Goal: Information Seeking & Learning: Learn about a topic

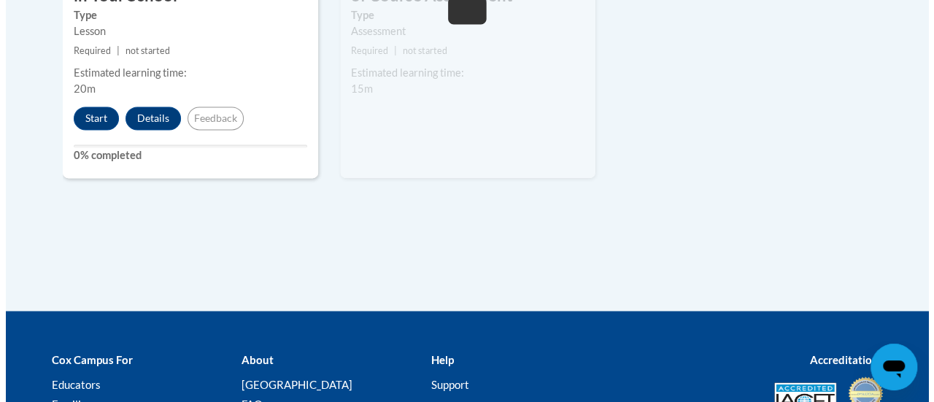
scroll to position [905, 0]
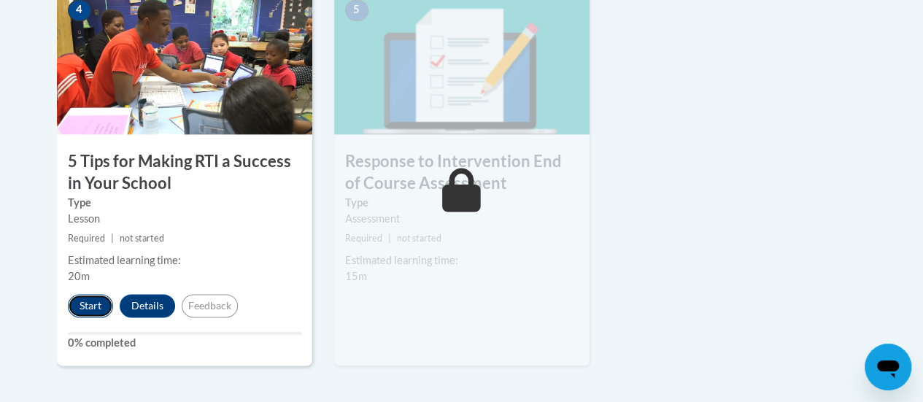
click at [85, 304] on button "Start" at bounding box center [90, 305] width 45 height 23
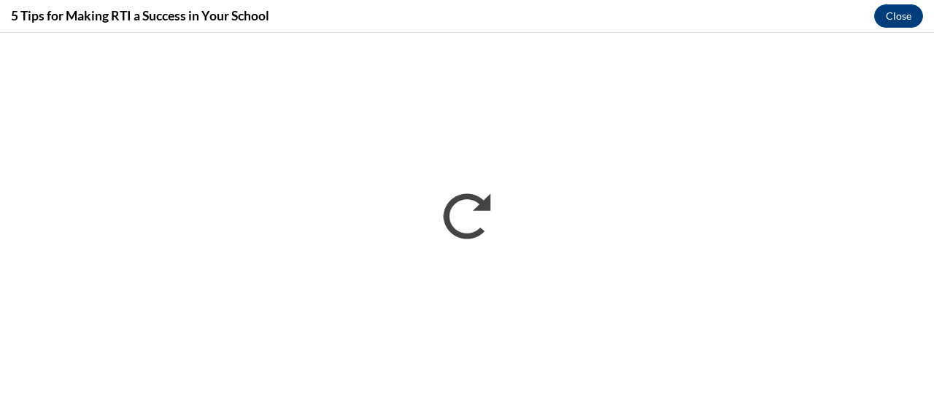
scroll to position [0, 0]
click at [228, 31] on div "5 Tips for Making RTI a Success in Your School Close" at bounding box center [467, 16] width 934 height 33
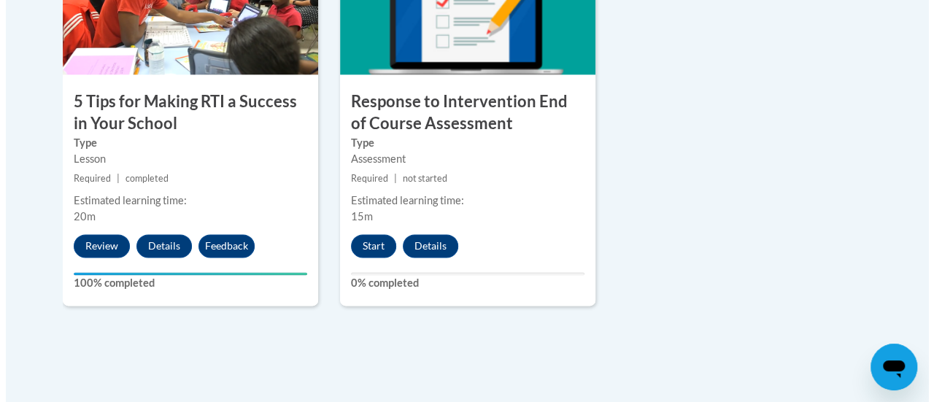
scroll to position [965, 0]
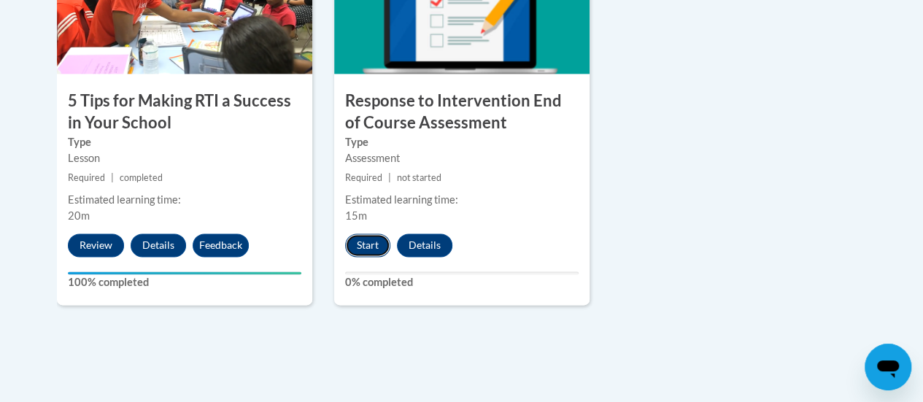
click at [363, 244] on button "Start" at bounding box center [367, 244] width 45 height 23
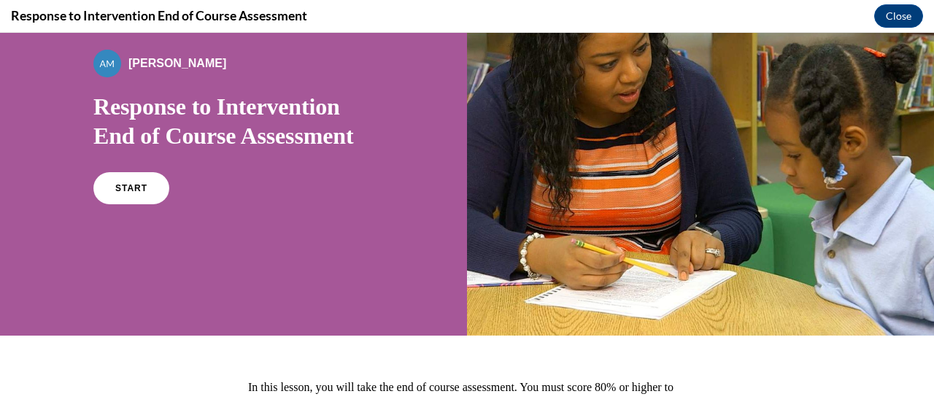
scroll to position [123, 0]
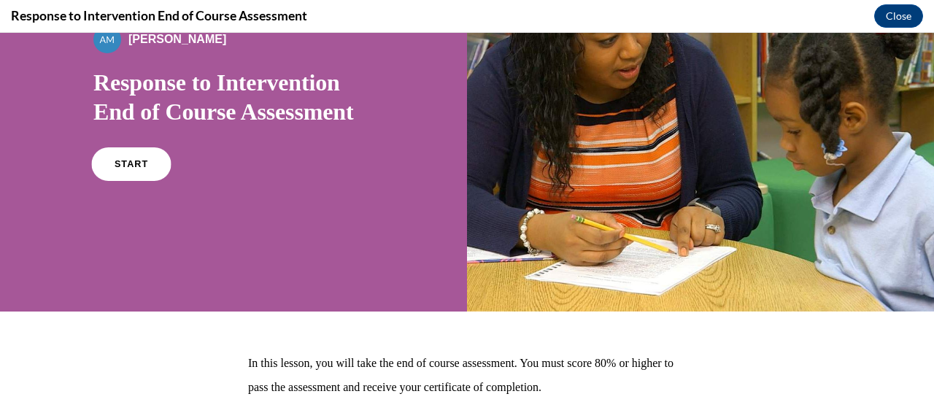
click at [125, 166] on span "START" at bounding box center [132, 164] width 34 height 11
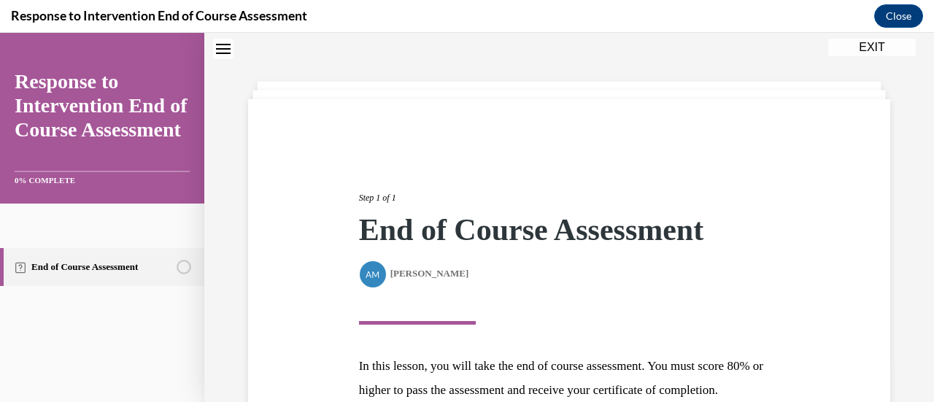
scroll to position [214, 0]
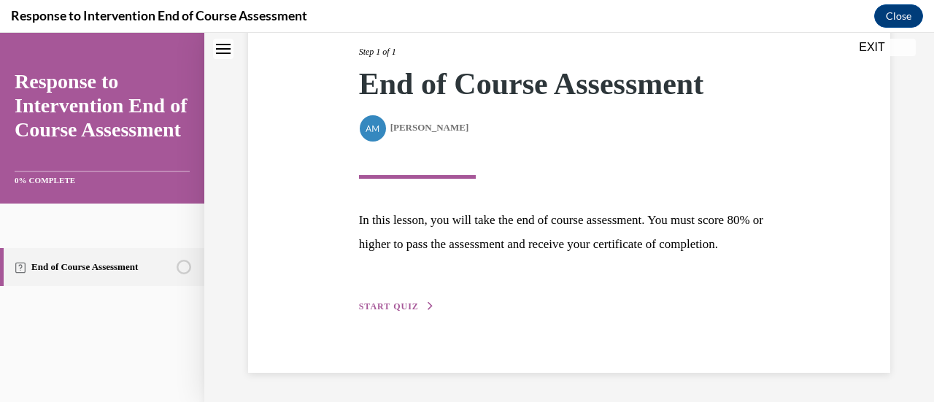
click at [385, 307] on span "START QUIZ" at bounding box center [389, 306] width 60 height 10
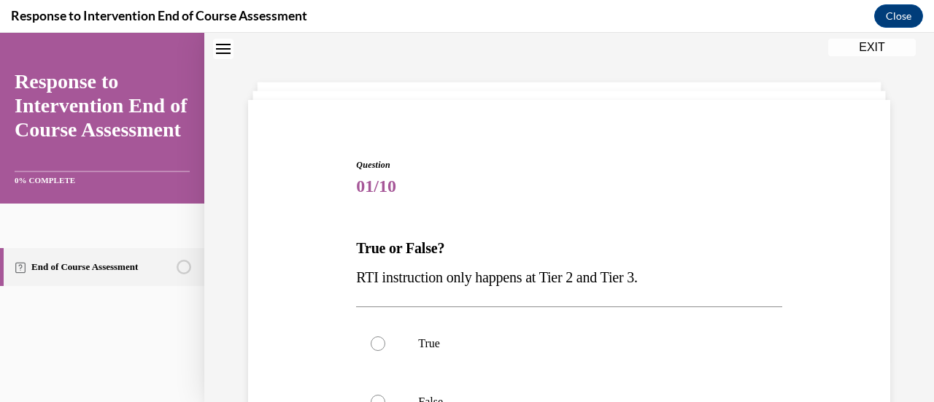
scroll to position [167, 0]
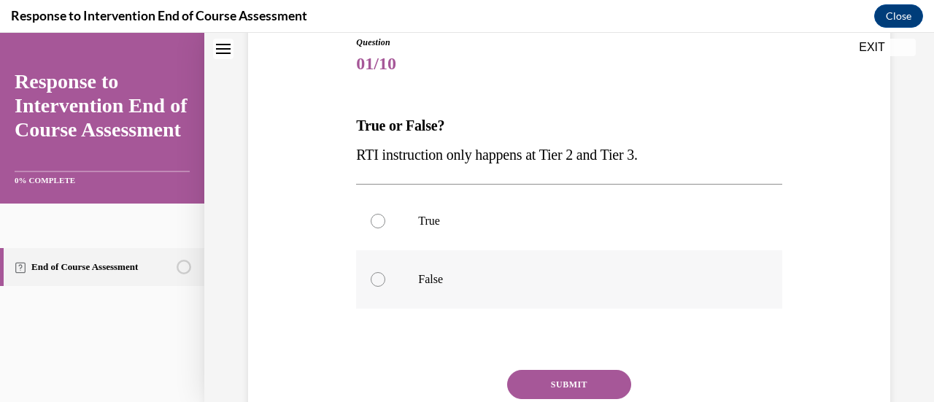
click at [376, 278] on div at bounding box center [378, 279] width 15 height 15
click at [376, 278] on input "False" at bounding box center [378, 279] width 15 height 15
radio input "true"
click at [572, 382] on button "SUBMIT" at bounding box center [569, 384] width 124 height 29
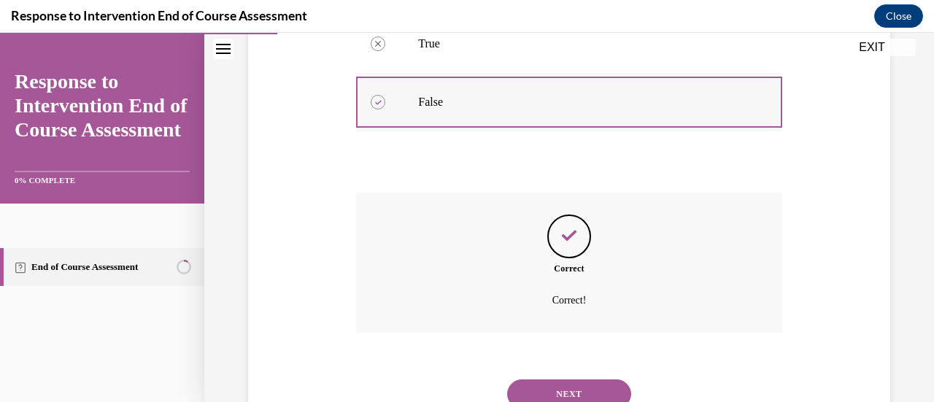
scroll to position [345, 0]
click at [562, 389] on button "NEXT" at bounding box center [569, 393] width 124 height 29
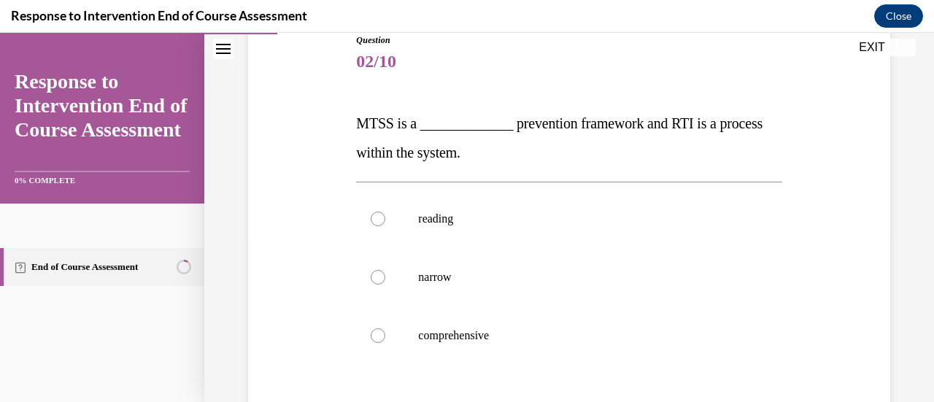
scroll to position [170, 0]
click at [372, 333] on div at bounding box center [378, 335] width 15 height 15
click at [372, 333] on input "comprehensive" at bounding box center [378, 335] width 15 height 15
radio input "true"
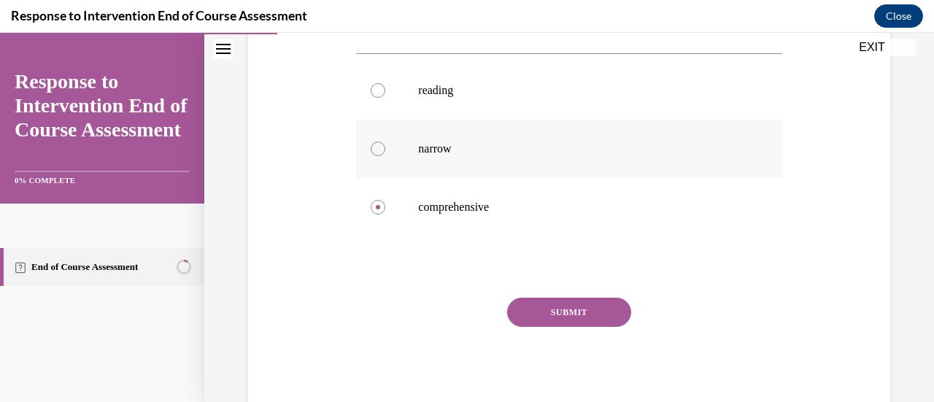
click at [570, 302] on button "SUBMIT" at bounding box center [569, 312] width 124 height 29
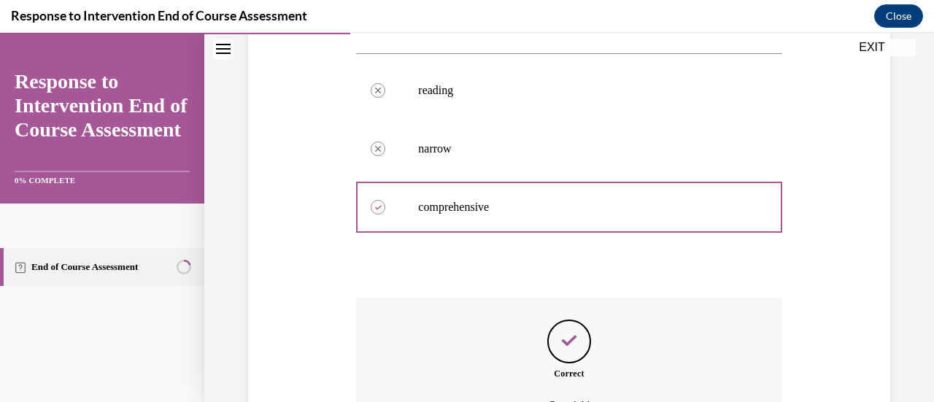
scroll to position [460, 0]
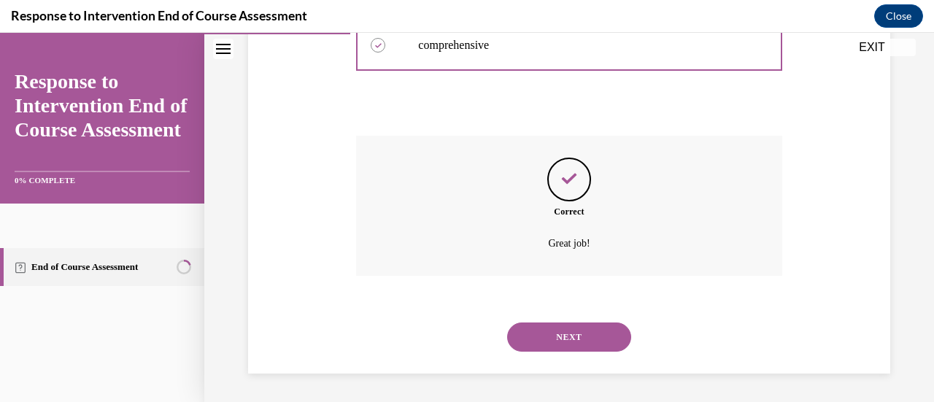
click at [568, 348] on button "NEXT" at bounding box center [569, 336] width 124 height 29
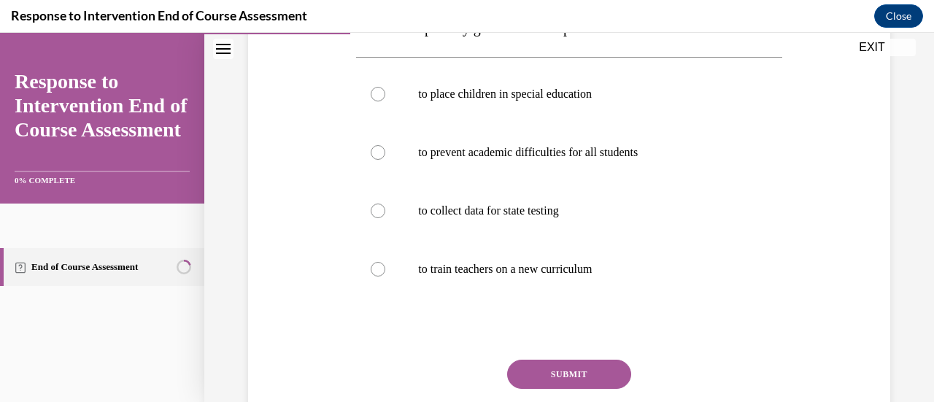
scroll to position [264, 0]
click at [376, 153] on div at bounding box center [378, 153] width 15 height 15
click at [376, 153] on input "to prevent academic difficulties for all students" at bounding box center [378, 153] width 15 height 15
radio input "true"
click at [570, 375] on button "SUBMIT" at bounding box center [569, 374] width 124 height 29
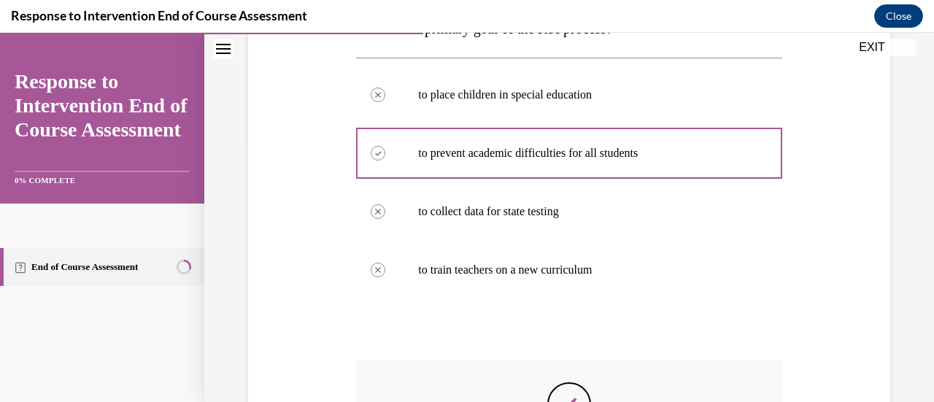
scroll to position [489, 0]
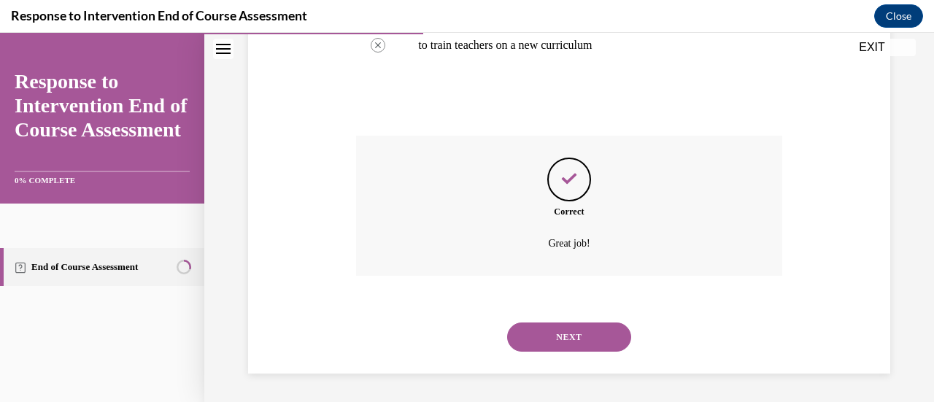
click at [578, 337] on button "NEXT" at bounding box center [569, 336] width 124 height 29
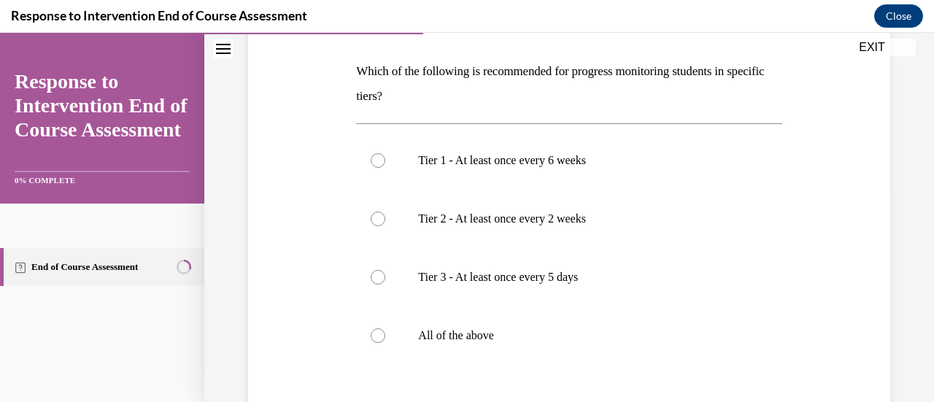
scroll to position [220, 0]
click at [372, 330] on div at bounding box center [378, 335] width 15 height 15
click at [372, 330] on input "All of the above" at bounding box center [378, 335] width 15 height 15
radio input "true"
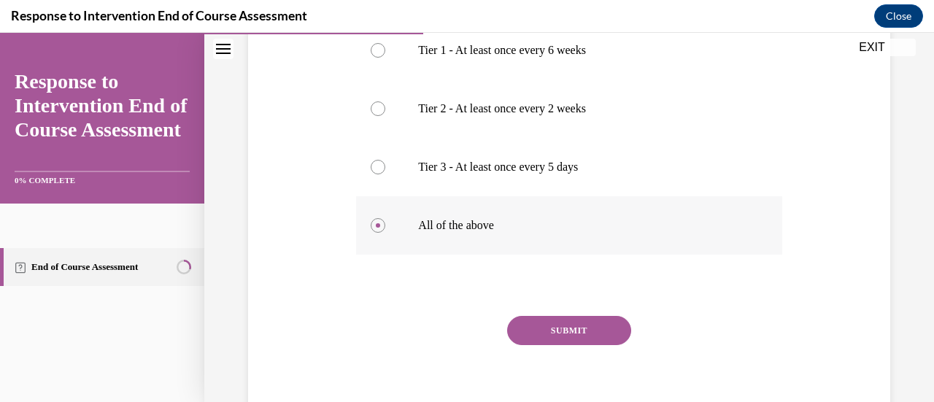
scroll to position [330, 0]
click at [560, 328] on button "SUBMIT" at bounding box center [569, 329] width 124 height 29
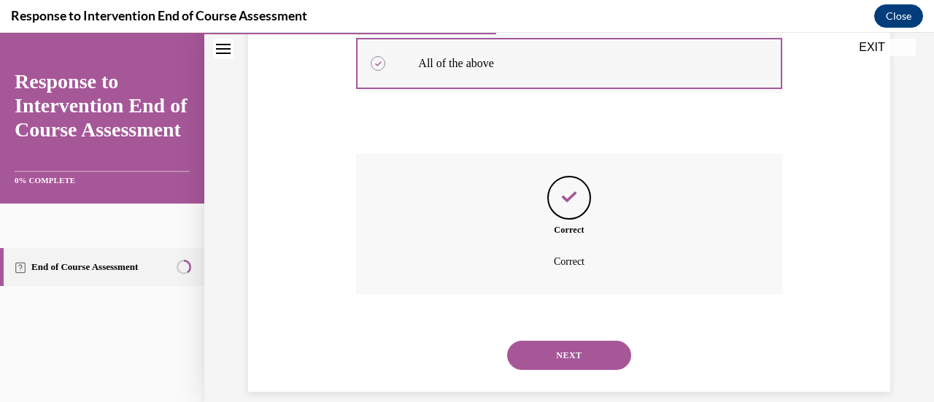
scroll to position [492, 0]
click at [562, 352] on button "NEXT" at bounding box center [569, 354] width 124 height 29
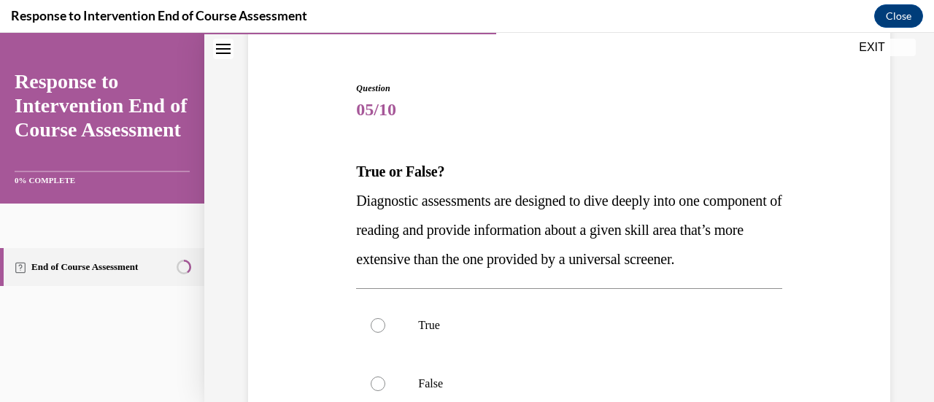
scroll to position [214, 0]
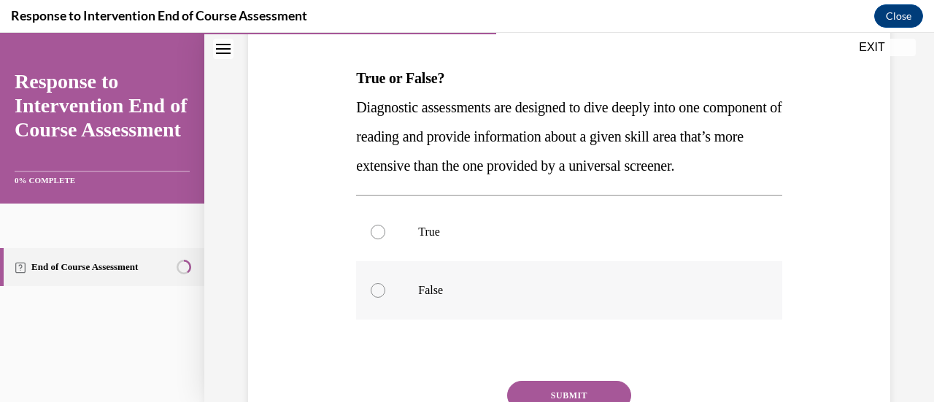
click at [378, 298] on div at bounding box center [378, 290] width 15 height 15
click at [378, 298] on input "False" at bounding box center [378, 290] width 15 height 15
radio input "true"
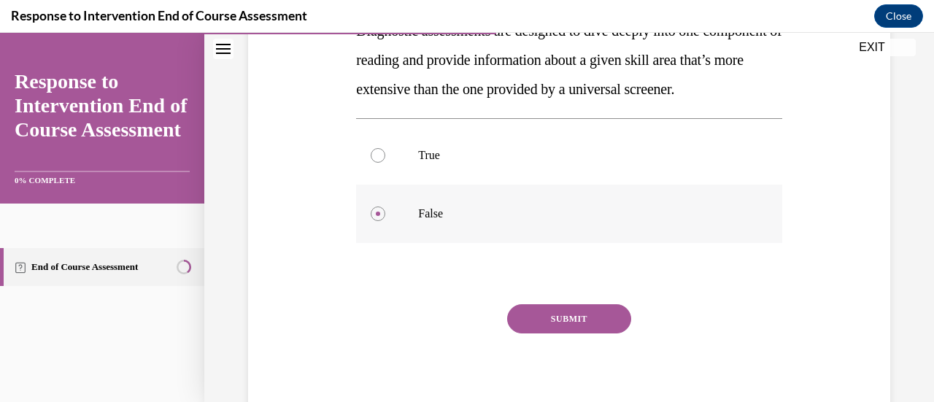
scroll to position [327, 0]
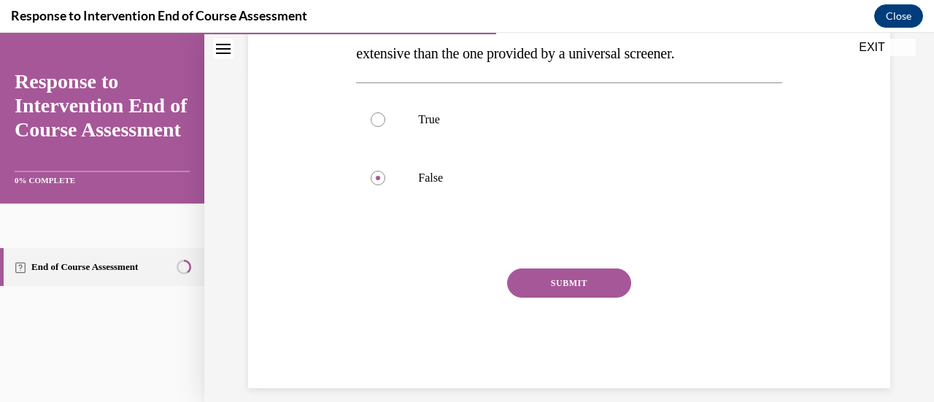
click at [570, 298] on button "SUBMIT" at bounding box center [569, 282] width 124 height 29
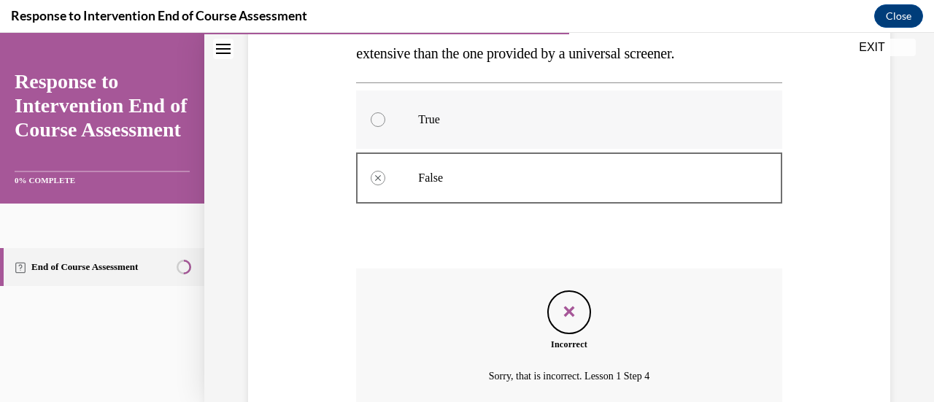
click at [375, 127] on div at bounding box center [378, 119] width 15 height 15
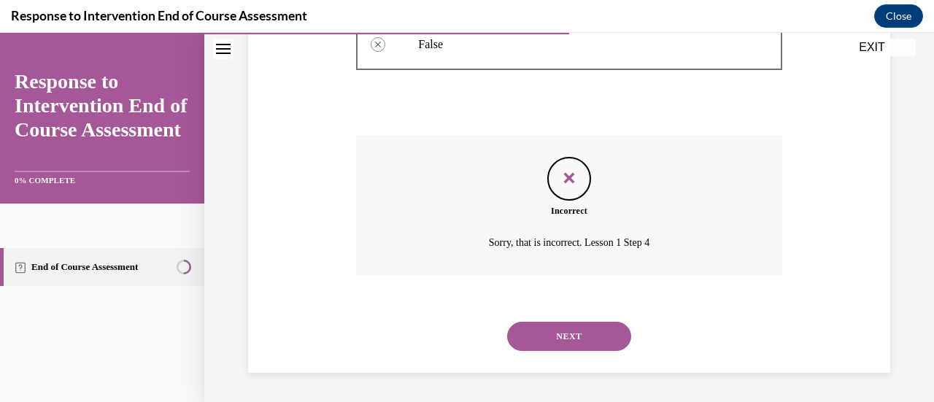
scroll to position [489, 0]
click at [562, 332] on button "NEXT" at bounding box center [569, 336] width 124 height 29
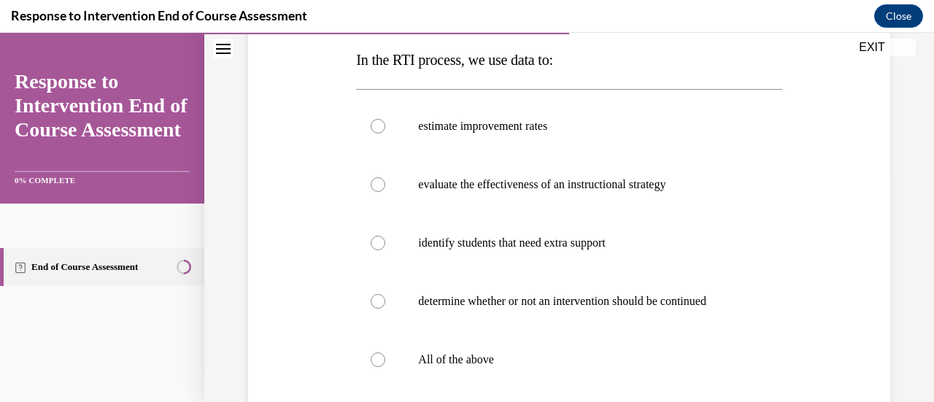
scroll to position [231, 0]
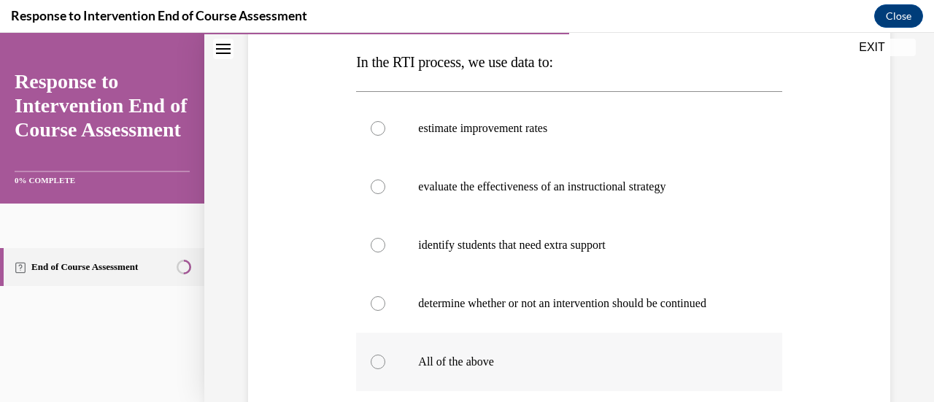
click at [372, 366] on div at bounding box center [378, 362] width 15 height 15
click at [372, 366] on input "All of the above" at bounding box center [378, 362] width 15 height 15
radio input "true"
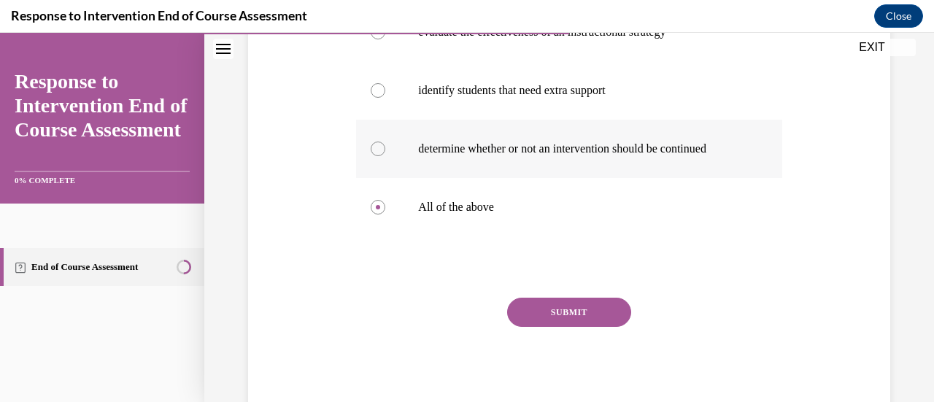
click at [596, 319] on button "SUBMIT" at bounding box center [569, 312] width 124 height 29
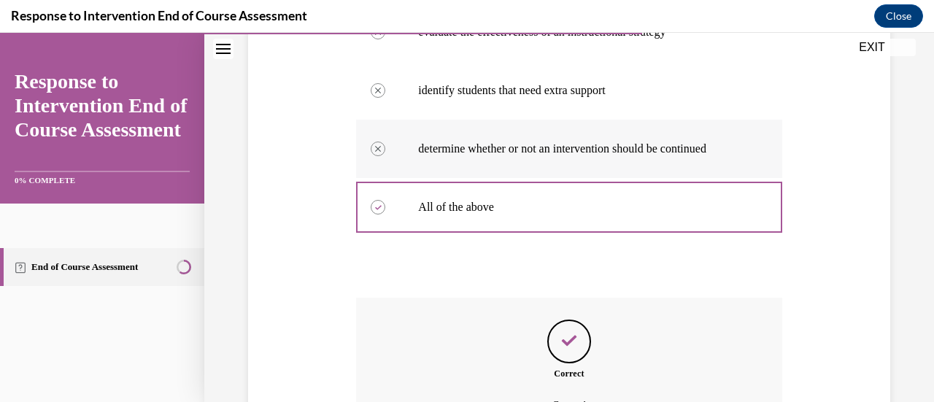
scroll to position [547, 0]
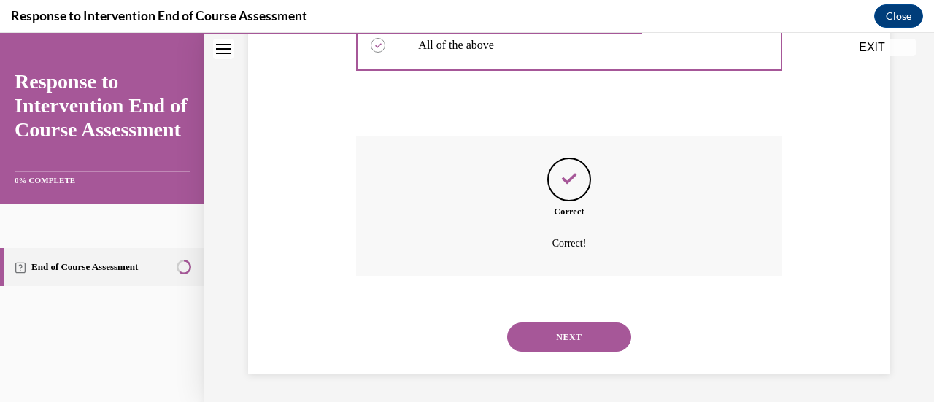
click at [565, 333] on button "NEXT" at bounding box center [569, 336] width 124 height 29
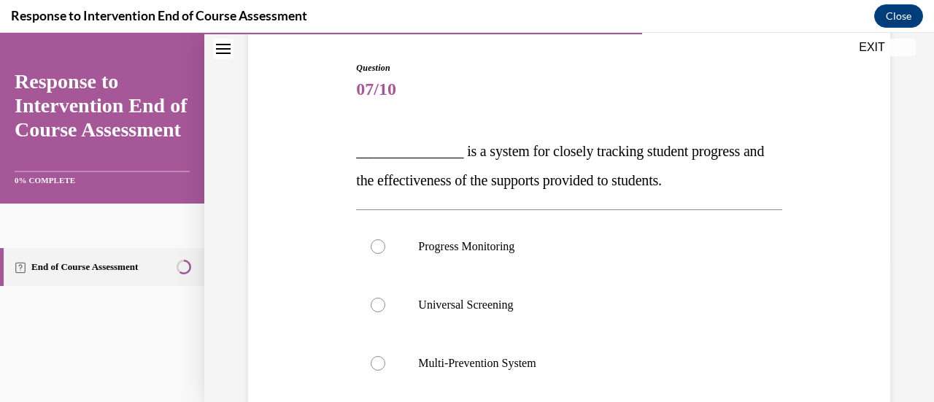
scroll to position [142, 0]
click at [375, 243] on div at bounding box center [378, 246] width 15 height 15
click at [375, 243] on input "Progress Monitoring" at bounding box center [378, 246] width 15 height 15
radio input "true"
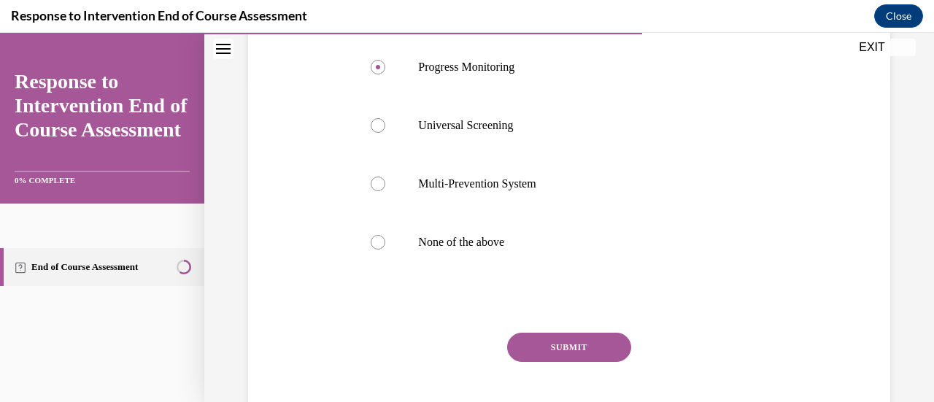
scroll to position [320, 0]
click at [580, 351] on button "SUBMIT" at bounding box center [569, 347] width 124 height 29
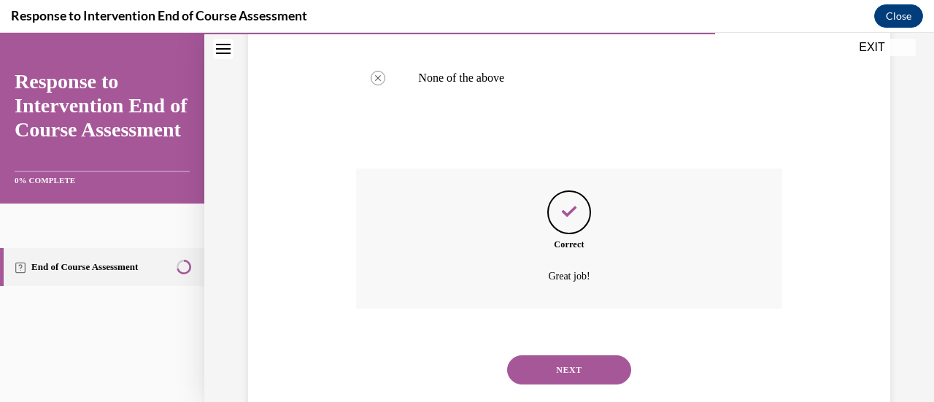
click at [572, 363] on button "NEXT" at bounding box center [569, 369] width 124 height 29
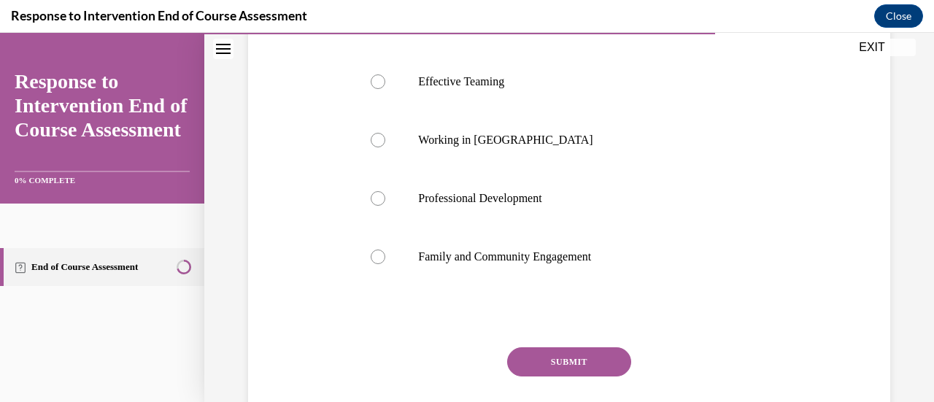
scroll to position [336, 0]
click at [377, 137] on div at bounding box center [378, 139] width 15 height 15
click at [377, 137] on input "Working in Silos" at bounding box center [378, 139] width 15 height 15
radio input "true"
click at [557, 358] on button "SUBMIT" at bounding box center [569, 361] width 124 height 29
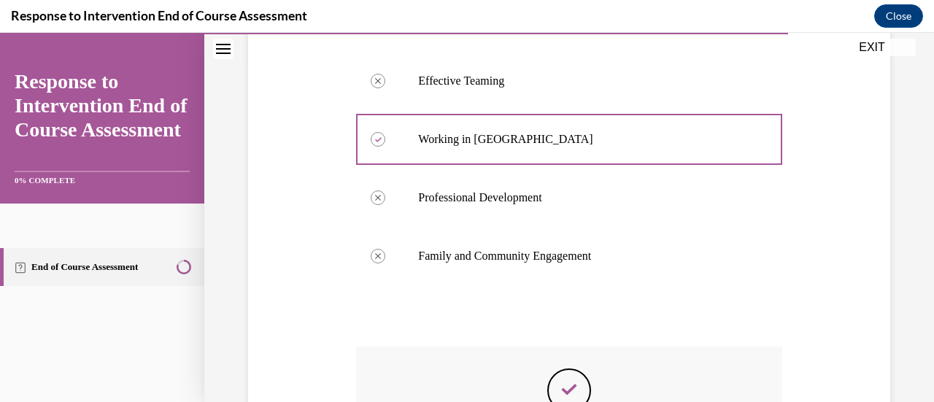
scroll to position [547, 0]
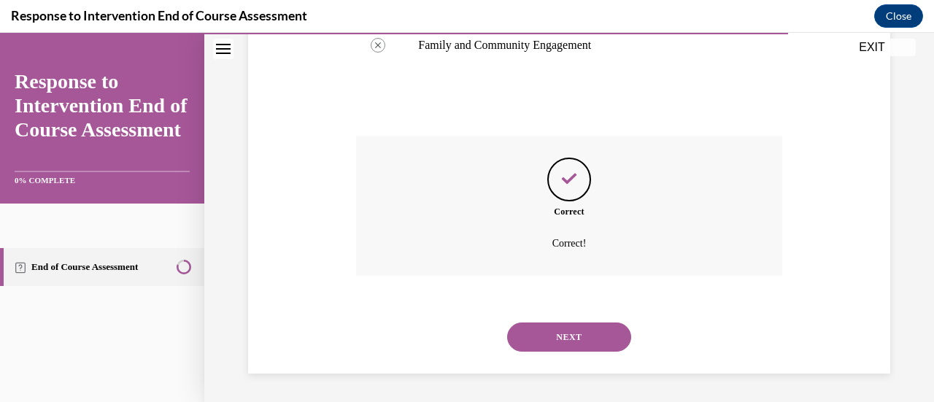
click at [582, 336] on button "NEXT" at bounding box center [569, 336] width 124 height 29
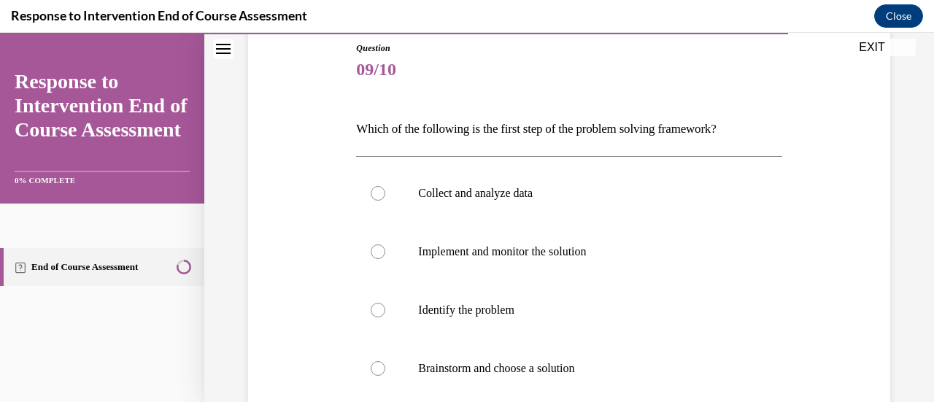
scroll to position [162, 0]
click at [379, 305] on div at bounding box center [378, 309] width 15 height 15
click at [379, 305] on input "Identify the problem" at bounding box center [378, 309] width 15 height 15
radio input "true"
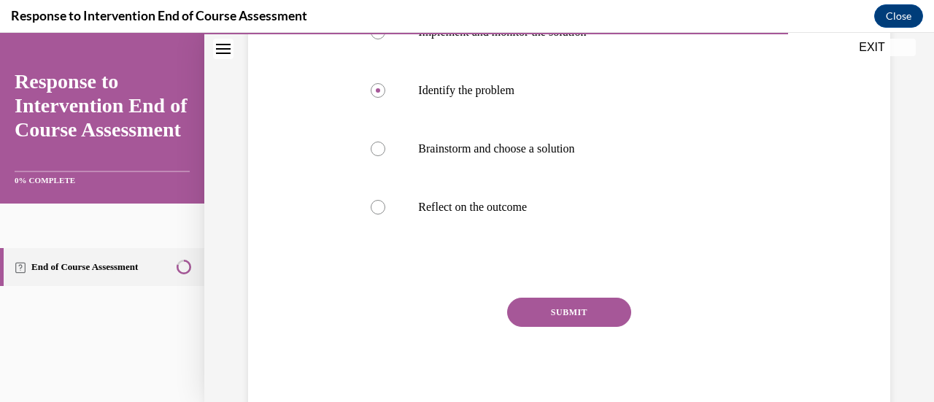
click at [575, 309] on button "SUBMIT" at bounding box center [569, 312] width 124 height 29
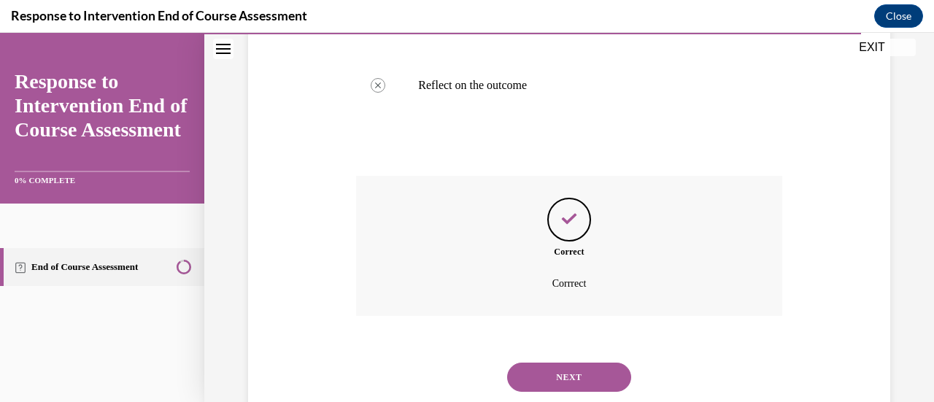
scroll to position [543, 0]
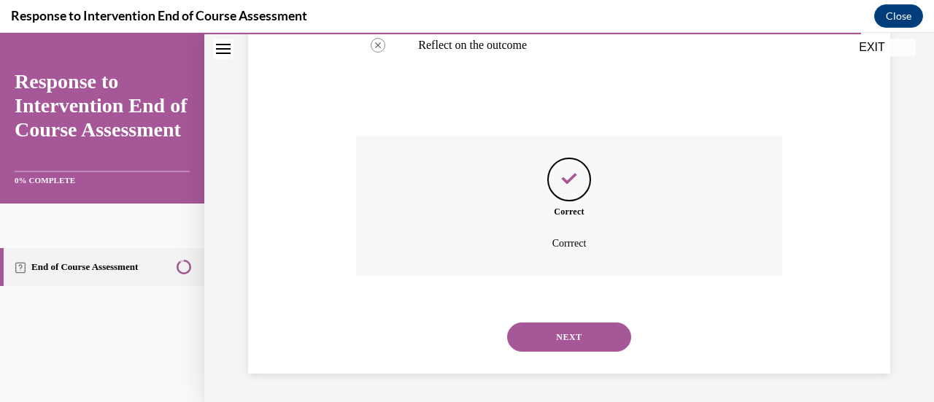
click at [573, 341] on button "NEXT" at bounding box center [569, 336] width 124 height 29
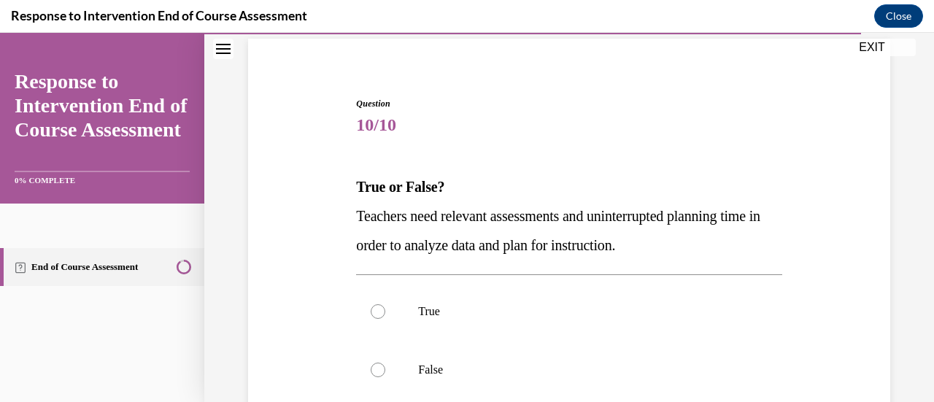
scroll to position [107, 0]
click at [374, 307] on div at bounding box center [378, 310] width 15 height 15
click at [374, 307] on input "True" at bounding box center [378, 310] width 15 height 15
radio input "true"
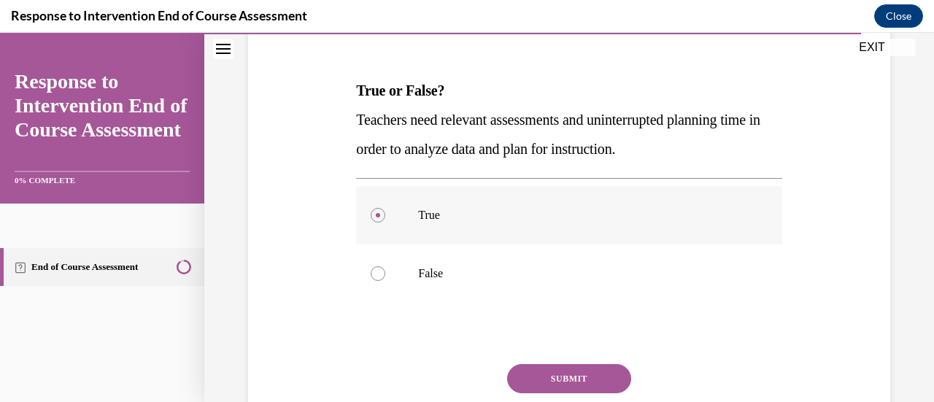
scroll to position [204, 0]
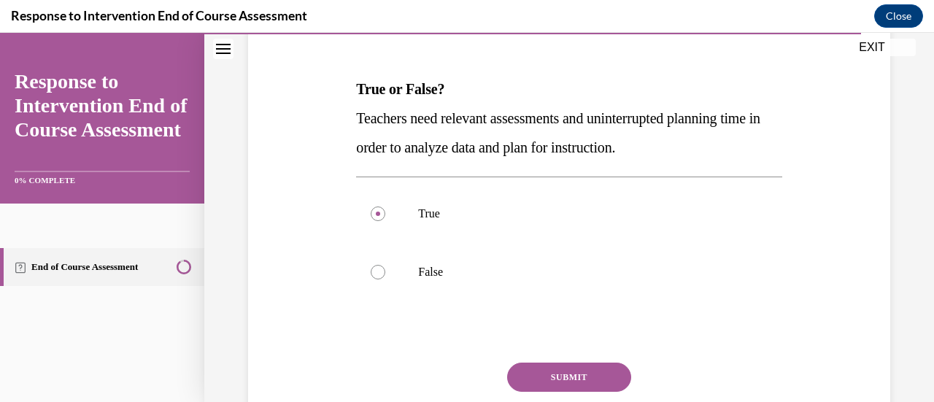
click at [585, 375] on button "SUBMIT" at bounding box center [569, 377] width 124 height 29
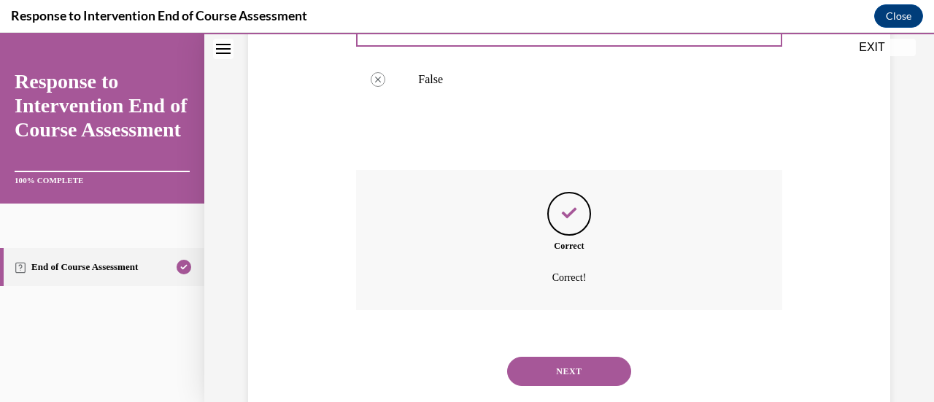
scroll to position [402, 0]
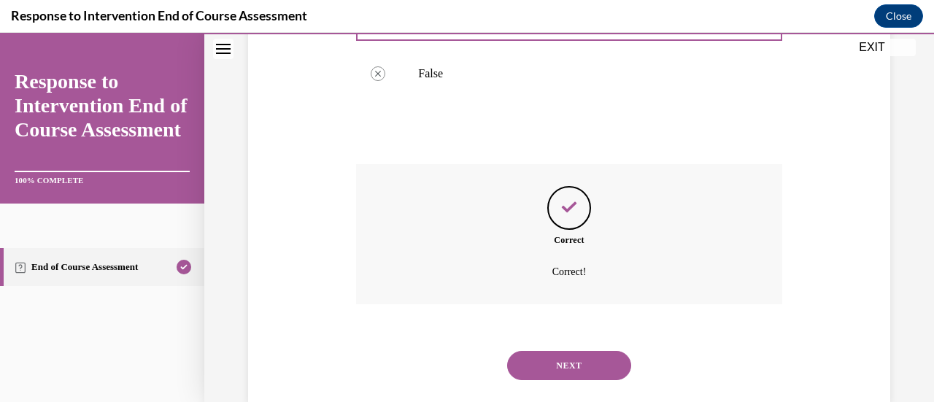
click at [570, 365] on button "NEXT" at bounding box center [569, 365] width 124 height 29
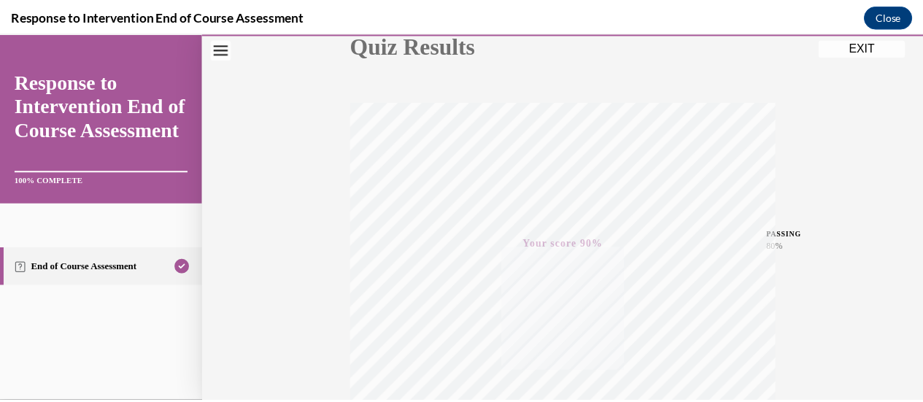
scroll to position [378, 0]
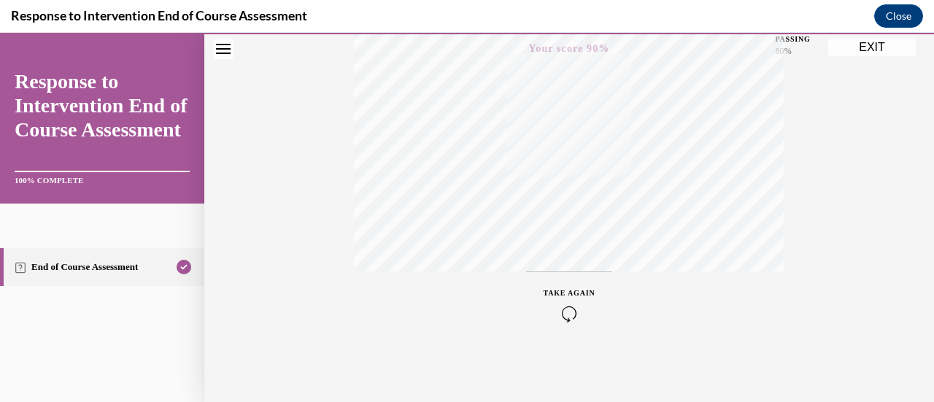
click at [869, 47] on button "EXIT" at bounding box center [872, 48] width 88 height 18
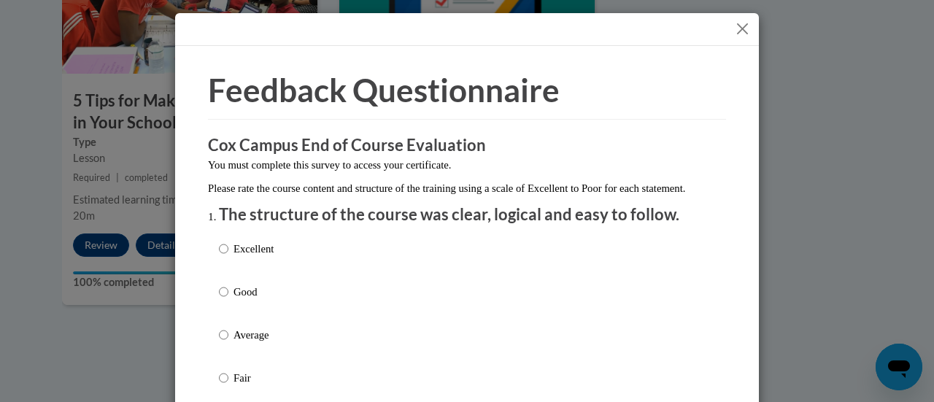
click at [733, 27] on button "Close" at bounding box center [742, 29] width 18 height 18
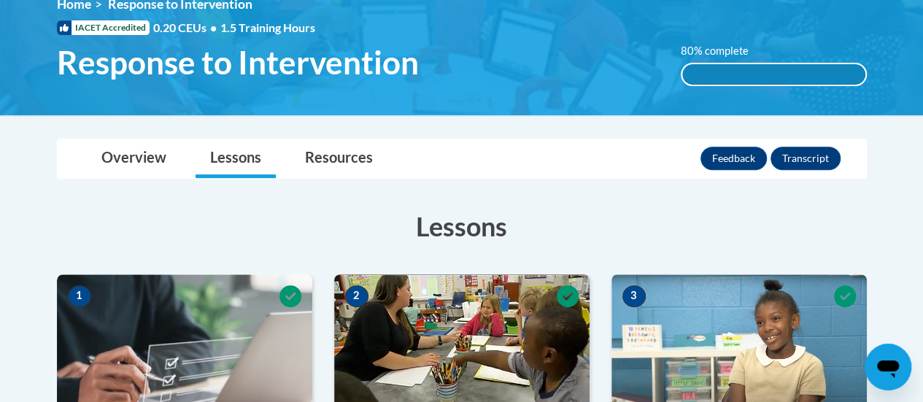
scroll to position [0, 0]
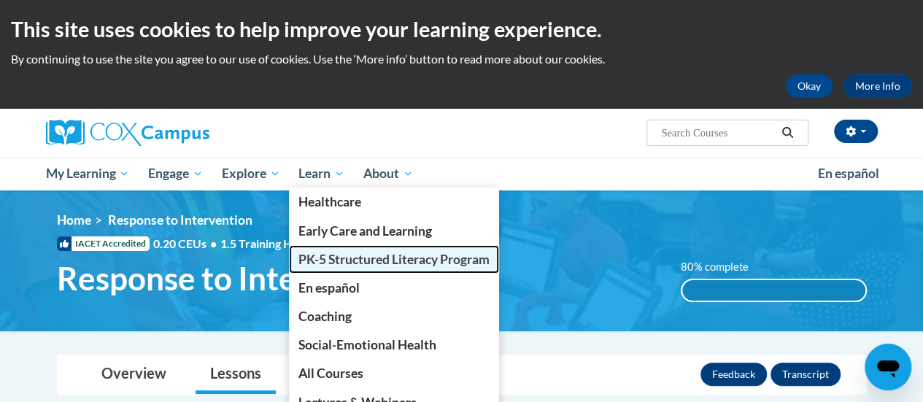
click at [324, 264] on span "PK-5 Structured Literacy Program" at bounding box center [393, 259] width 191 height 15
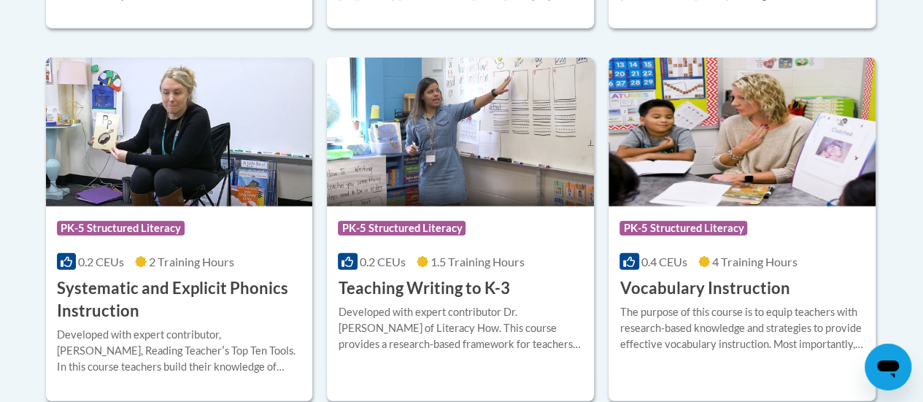
scroll to position [1726, 0]
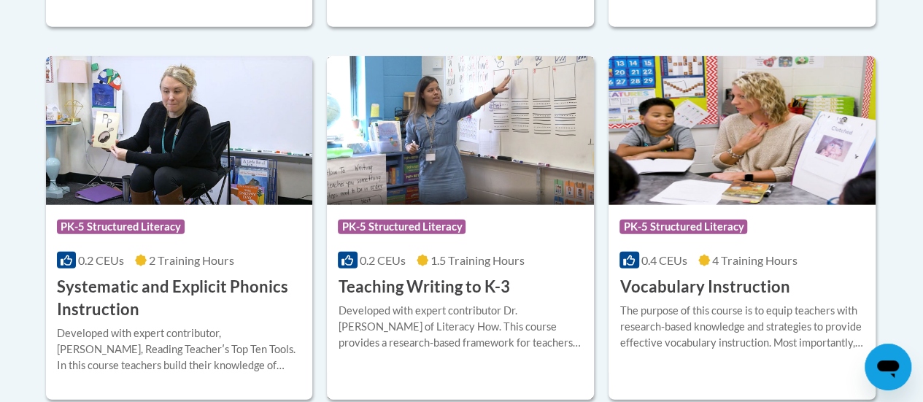
click at [423, 279] on h3 "Teaching Writing to K-3" at bounding box center [423, 287] width 171 height 23
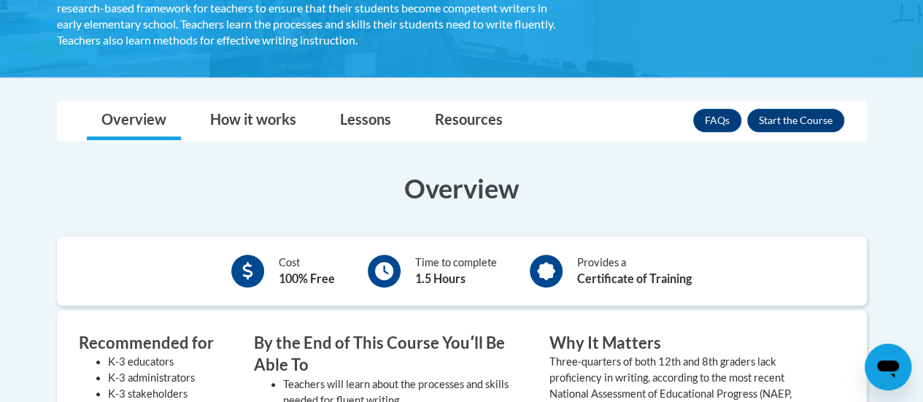
scroll to position [241, 0]
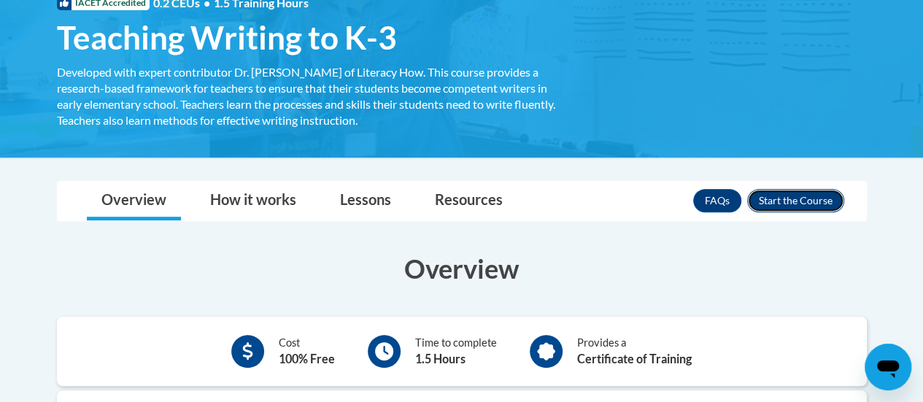
click at [779, 201] on button "Enroll" at bounding box center [795, 200] width 97 height 23
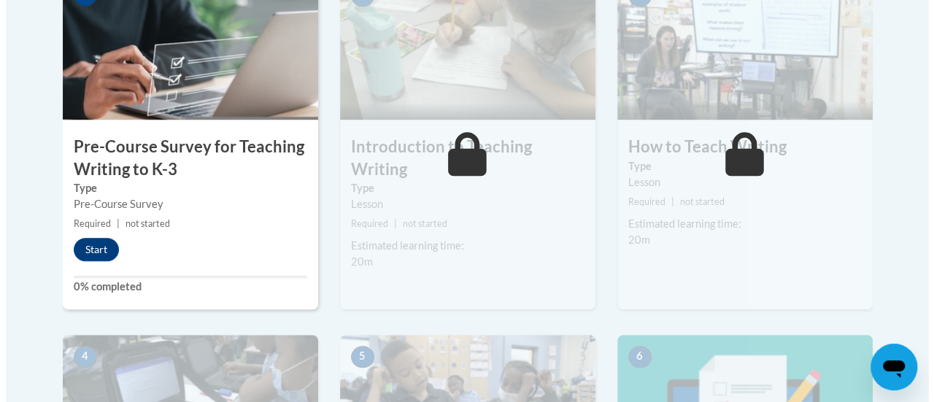
scroll to position [517, 0]
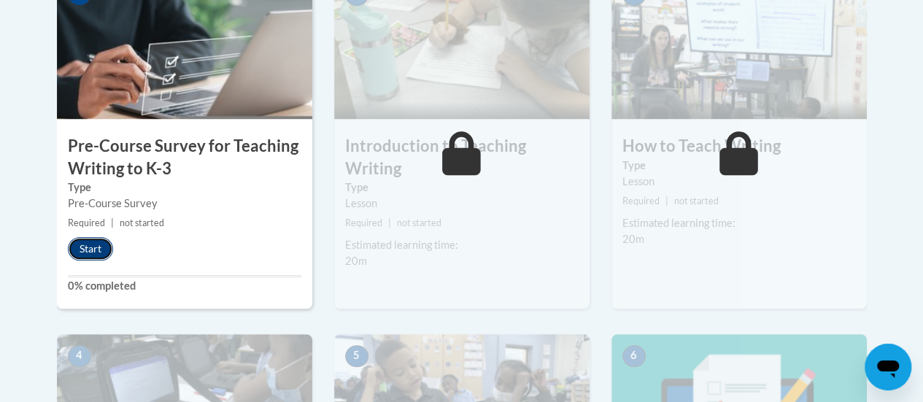
click at [96, 244] on button "Start" at bounding box center [90, 248] width 45 height 23
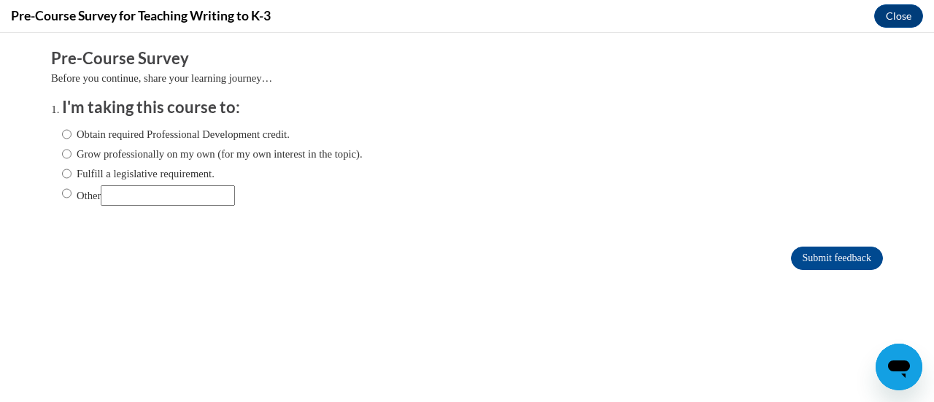
scroll to position [0, 0]
click at [62, 132] on input "Obtain required Professional Development credit." at bounding box center [66, 134] width 9 height 16
radio input "true"
click at [823, 255] on input "Submit feedback" at bounding box center [837, 258] width 92 height 23
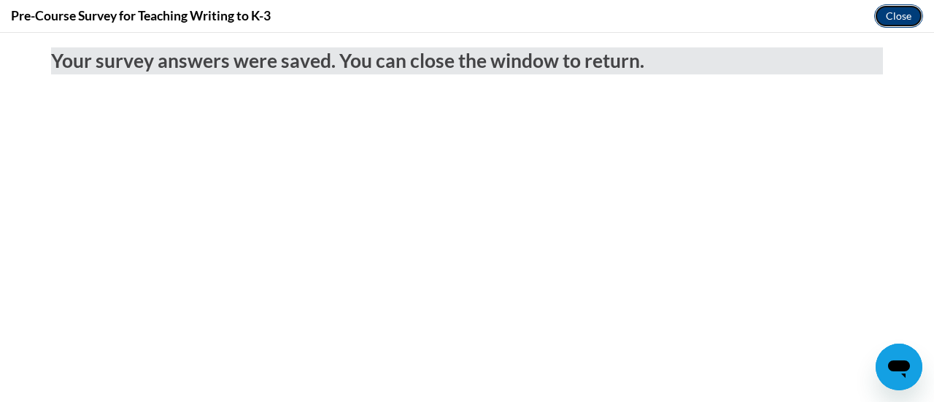
click at [897, 15] on button "Close" at bounding box center [898, 15] width 49 height 23
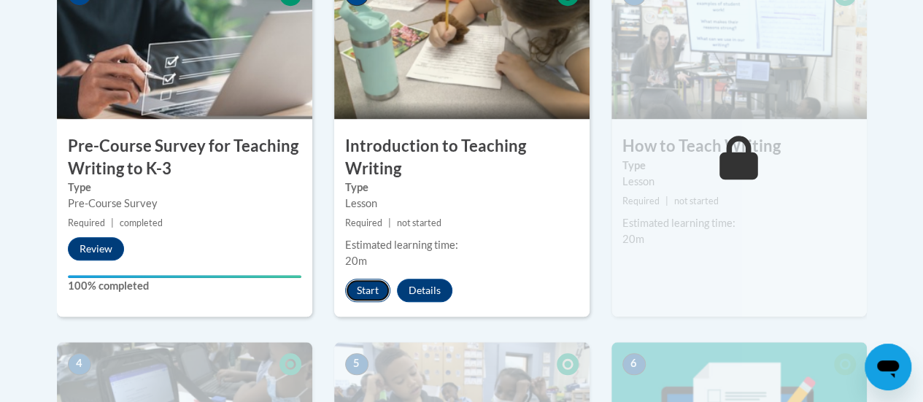
click at [365, 288] on button "Start" at bounding box center [367, 290] width 45 height 23
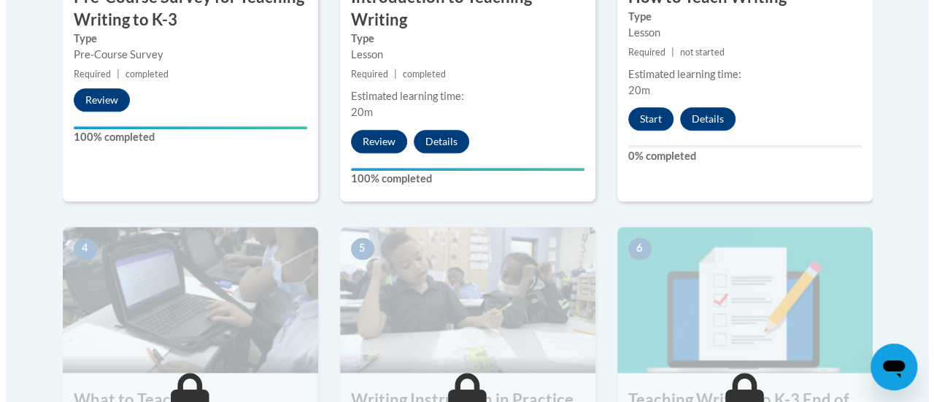
scroll to position [671, 0]
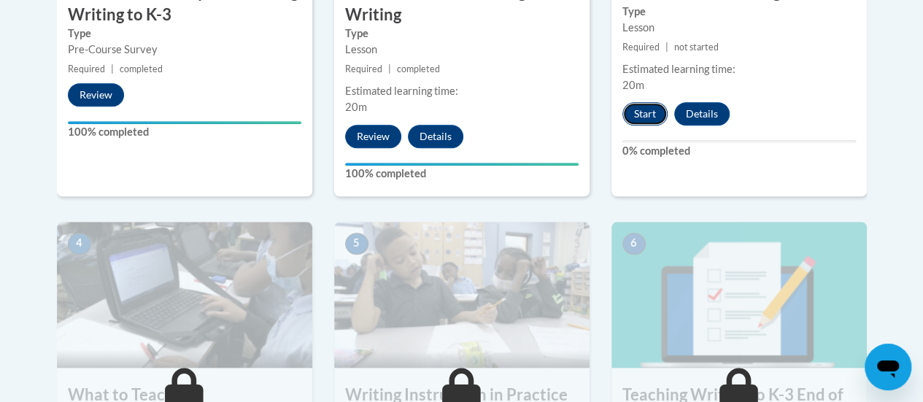
click at [646, 107] on button "Start" at bounding box center [644, 113] width 45 height 23
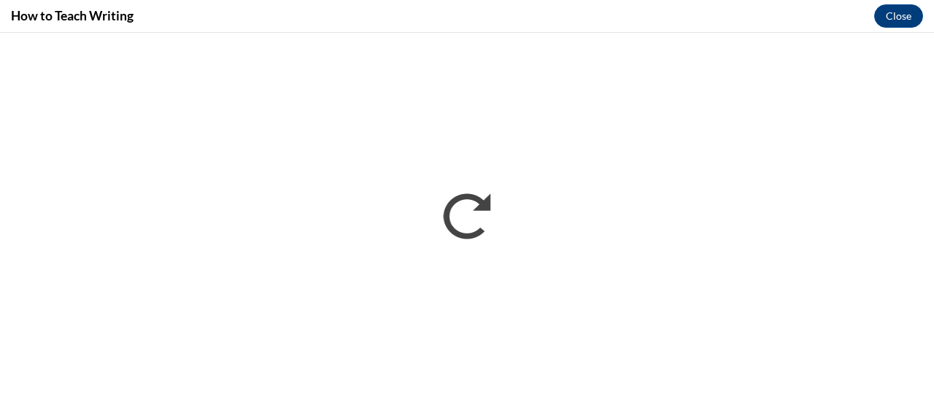
scroll to position [0, 0]
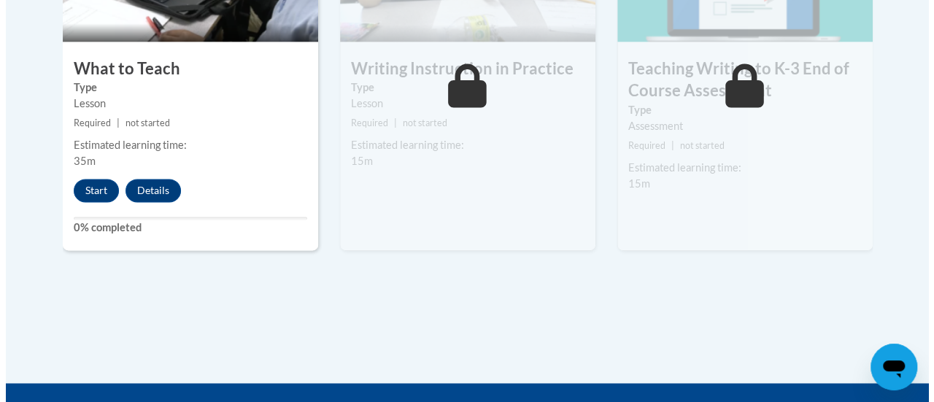
scroll to position [998, 0]
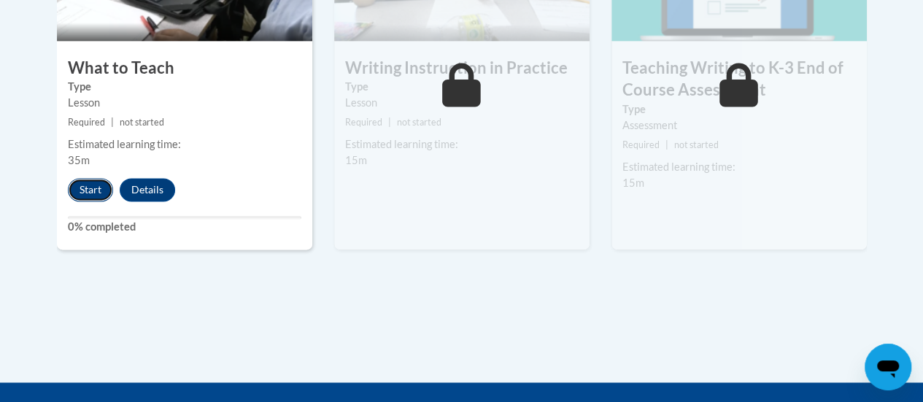
click at [93, 186] on button "Start" at bounding box center [90, 189] width 45 height 23
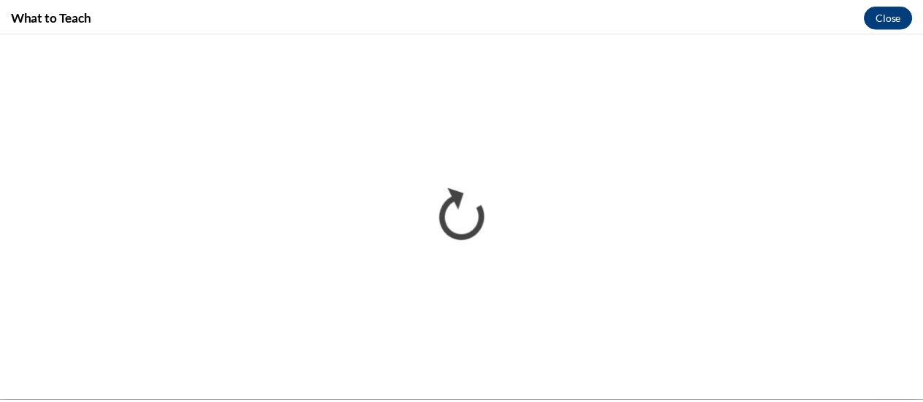
scroll to position [0, 0]
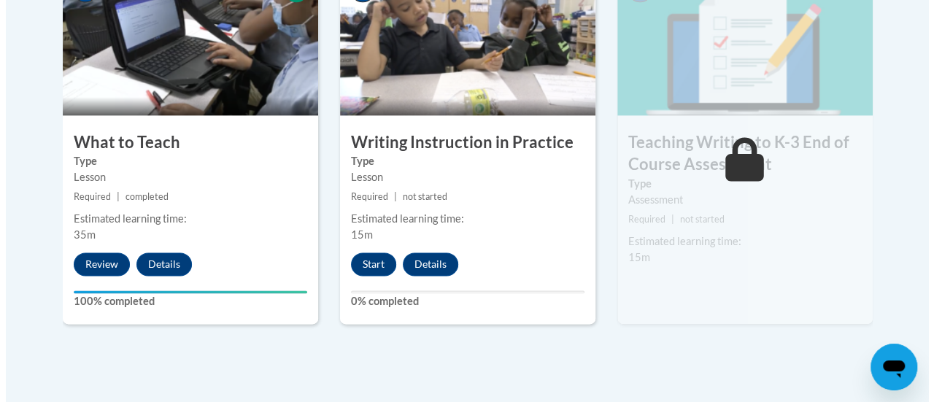
scroll to position [924, 0]
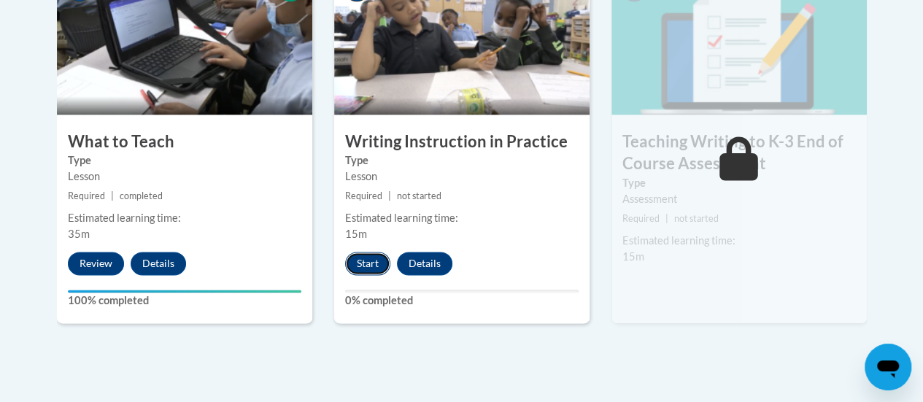
click at [365, 263] on button "Start" at bounding box center [367, 263] width 45 height 23
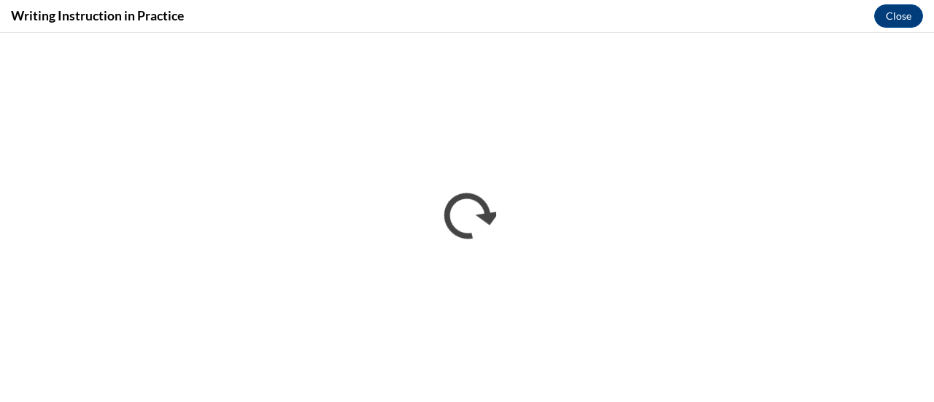
scroll to position [0, 0]
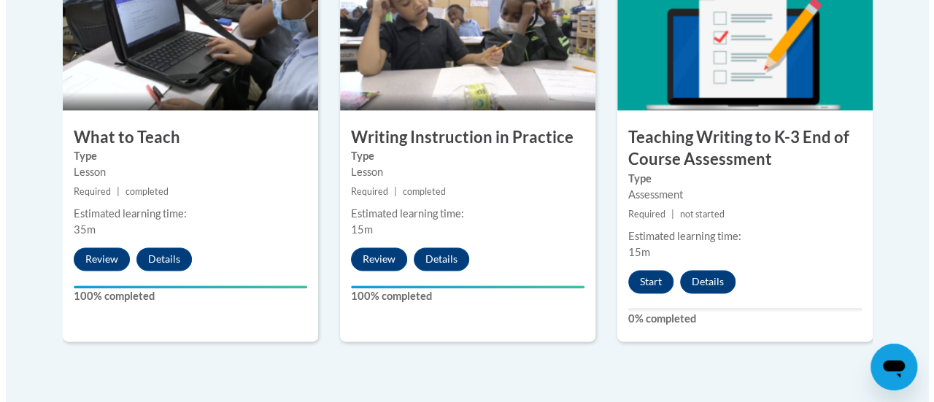
scroll to position [928, 0]
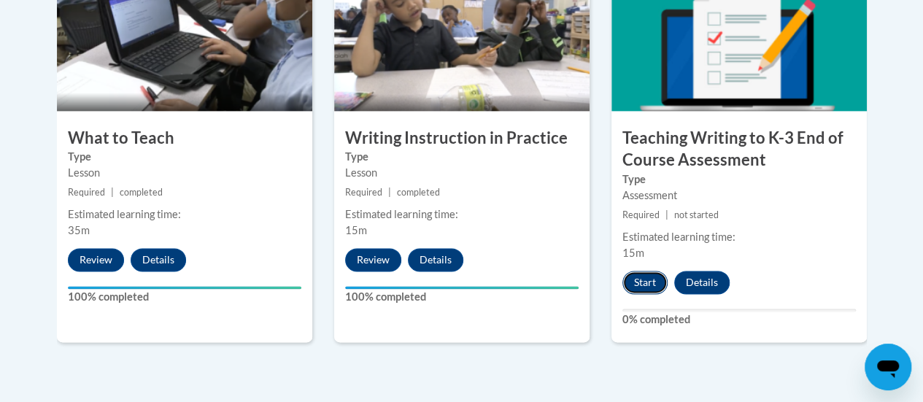
click at [641, 279] on button "Start" at bounding box center [644, 282] width 45 height 23
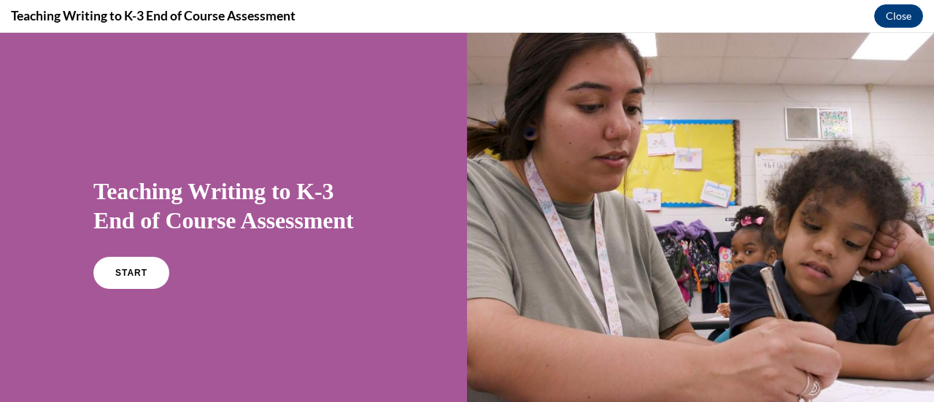
scroll to position [103, 0]
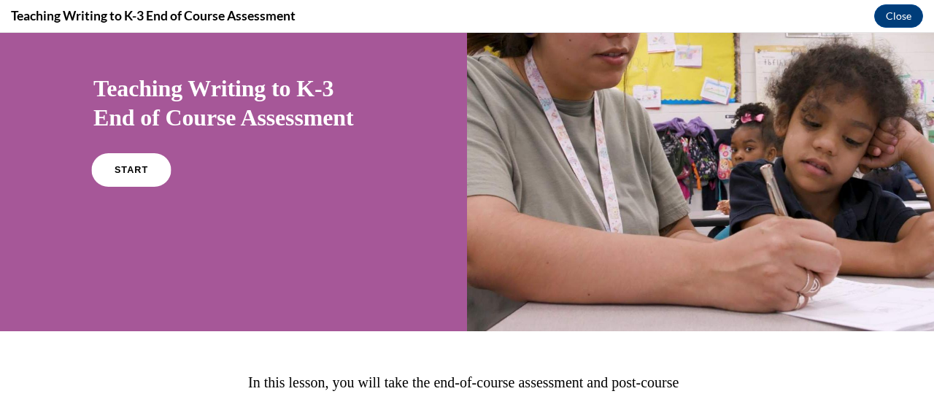
click at [128, 173] on span "START" at bounding box center [132, 170] width 34 height 11
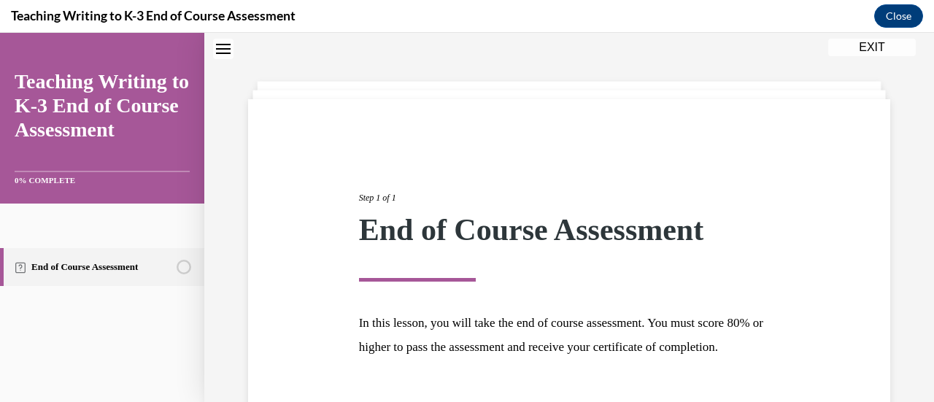
scroll to position [171, 0]
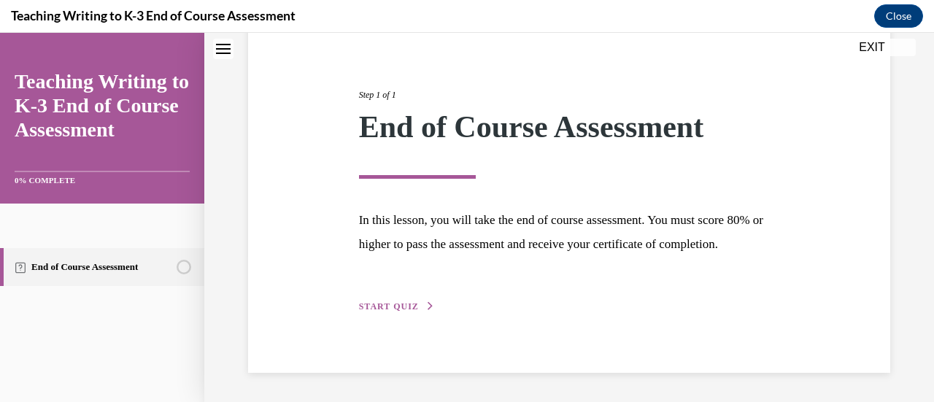
click at [366, 307] on span "START QUIZ" at bounding box center [389, 306] width 60 height 10
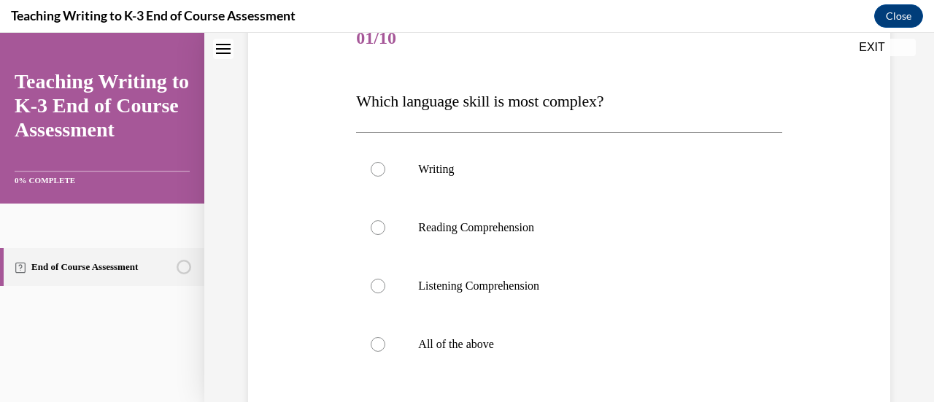
scroll to position [193, 0]
click at [379, 341] on div at bounding box center [378, 343] width 15 height 15
click at [379, 341] on input "All of the above" at bounding box center [378, 343] width 15 height 15
radio input "true"
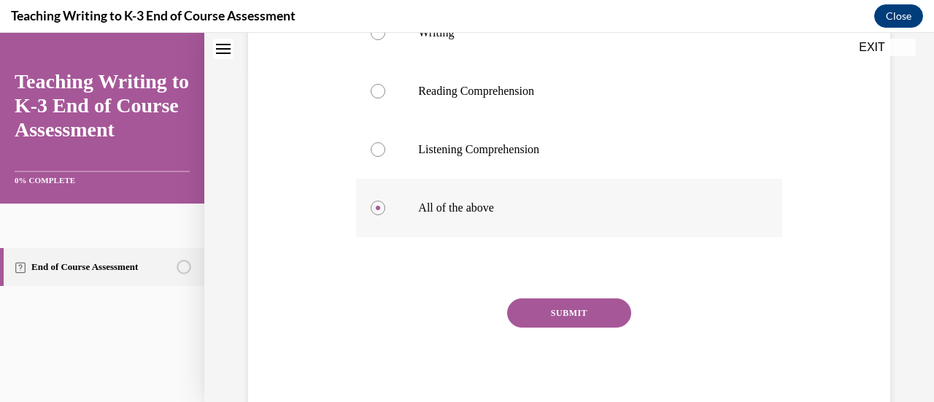
scroll to position [330, 0]
click at [565, 312] on button "SUBMIT" at bounding box center [569, 312] width 124 height 29
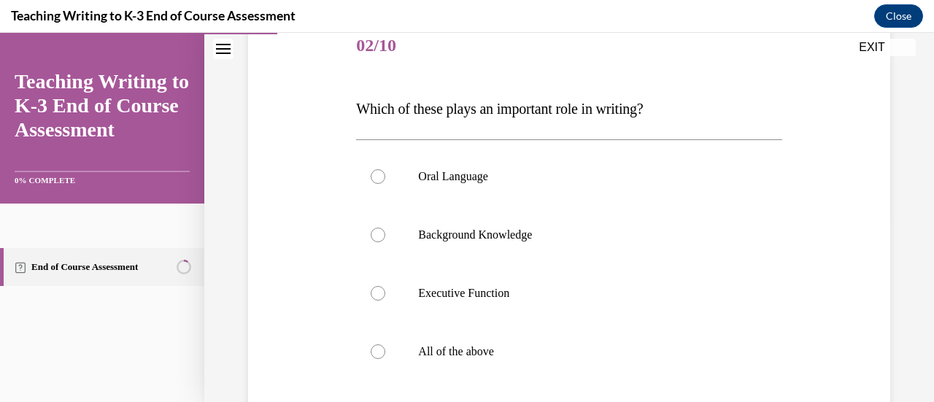
scroll to position [186, 0]
click at [376, 351] on div at bounding box center [378, 351] width 15 height 15
click at [376, 351] on input "All of the above" at bounding box center [378, 351] width 15 height 15
radio input "true"
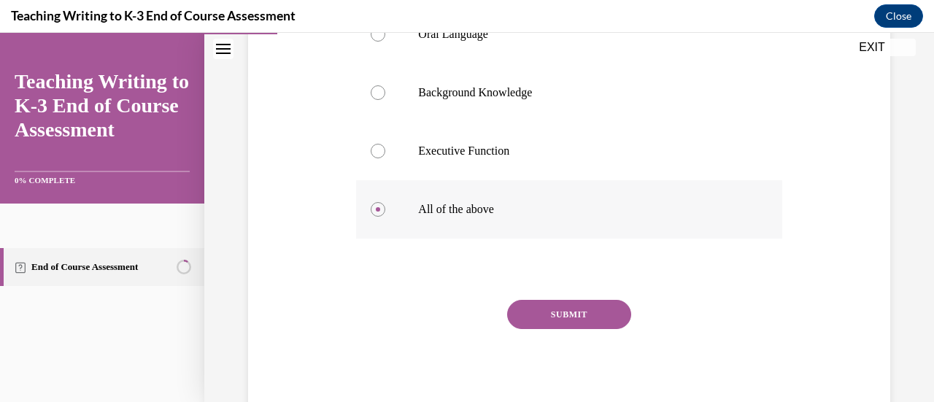
scroll to position [328, 0]
click at [572, 320] on button "SUBMIT" at bounding box center [569, 313] width 124 height 29
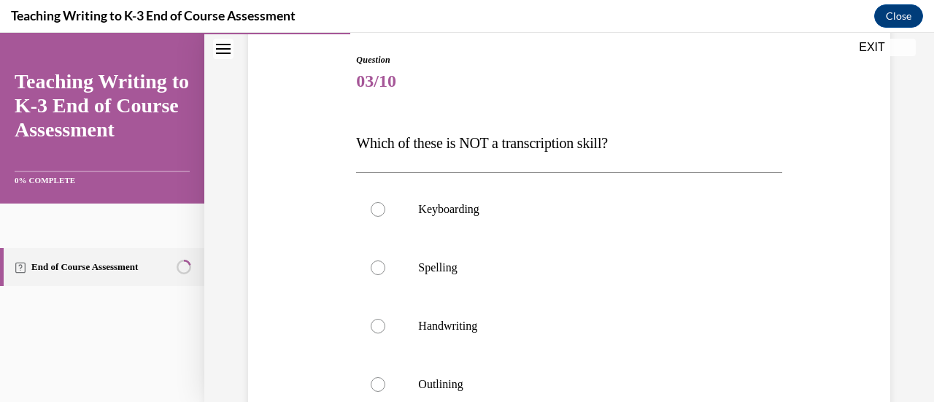
scroll to position [163, 0]
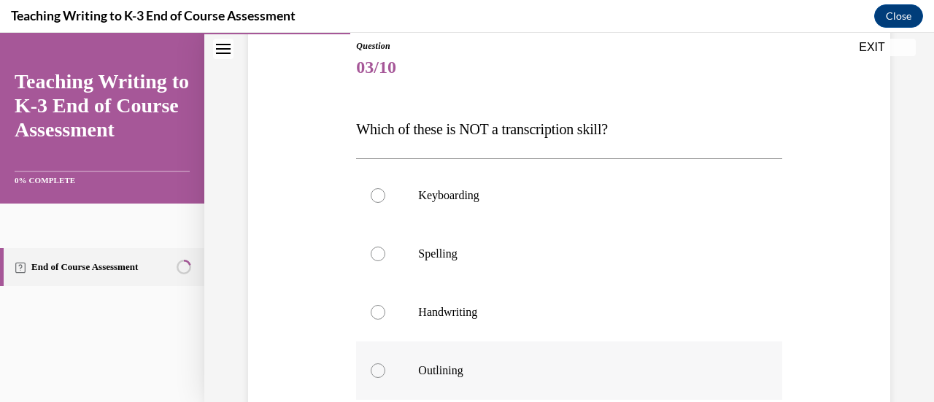
click at [375, 367] on div at bounding box center [378, 370] width 15 height 15
click at [375, 367] on input "Outlining" at bounding box center [378, 370] width 15 height 15
radio input "true"
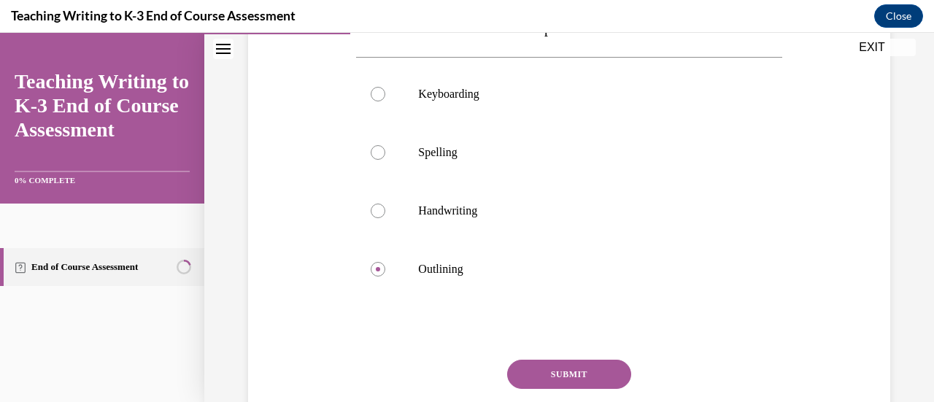
scroll to position [266, 0]
click at [567, 372] on button "SUBMIT" at bounding box center [569, 373] width 124 height 29
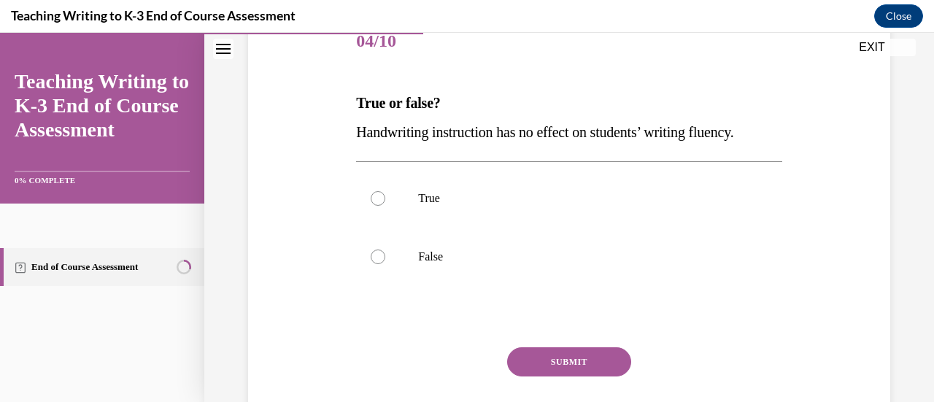
scroll to position [193, 0]
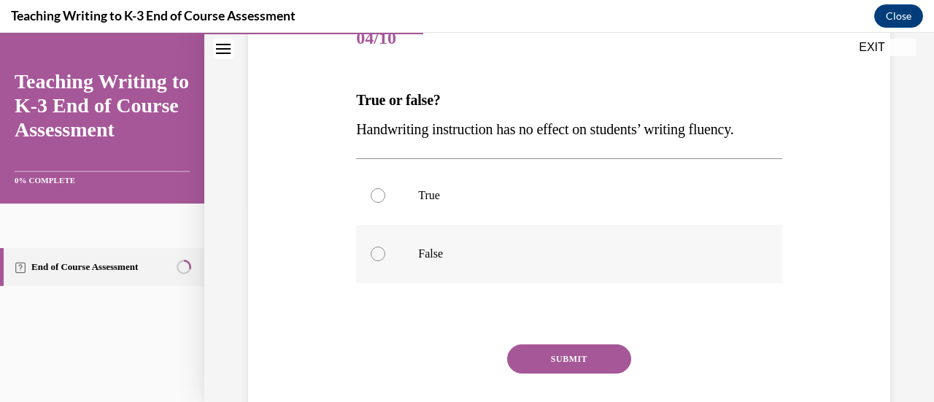
click at [374, 245] on label "False" at bounding box center [568, 254] width 425 height 58
click at [374, 247] on input "False" at bounding box center [378, 254] width 15 height 15
radio input "true"
click at [581, 355] on button "SUBMIT" at bounding box center [569, 358] width 124 height 29
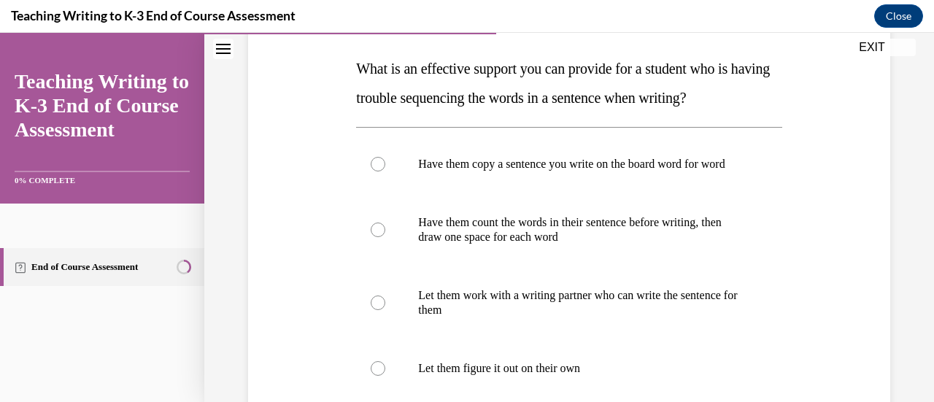
scroll to position [223, 0]
click at [379, 238] on div at bounding box center [378, 230] width 15 height 15
click at [379, 238] on input "Have them count the words in their sentence before writing, then draw one space…" at bounding box center [378, 230] width 15 height 15
radio input "true"
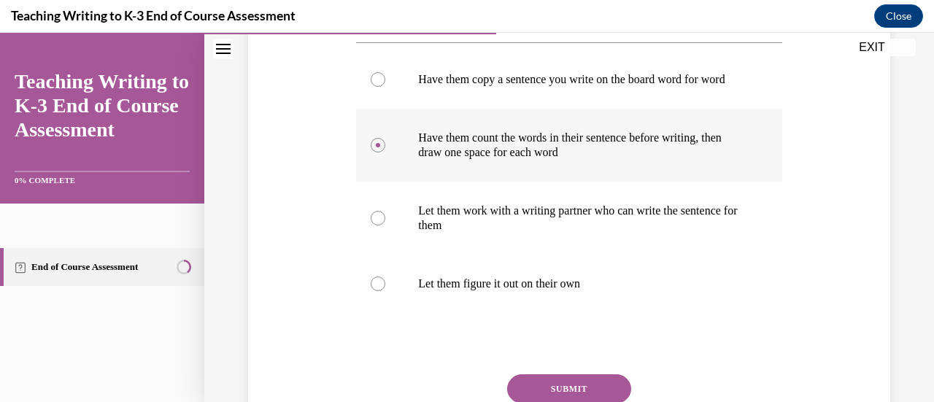
scroll to position [309, 0]
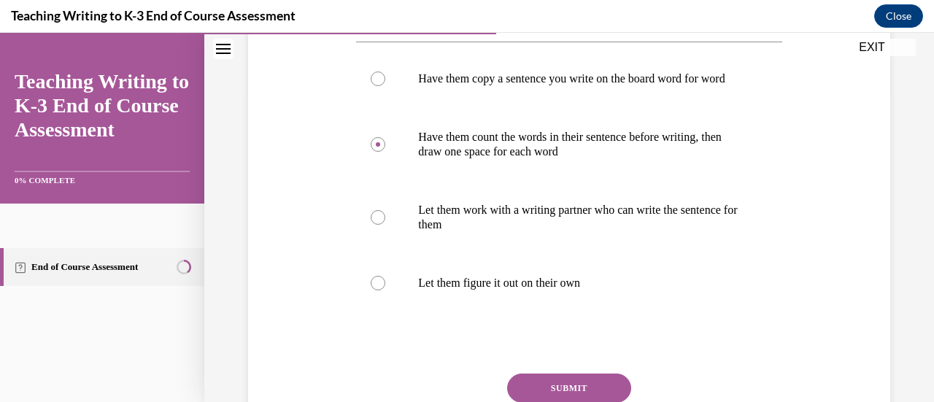
click at [579, 390] on button "SUBMIT" at bounding box center [569, 388] width 124 height 29
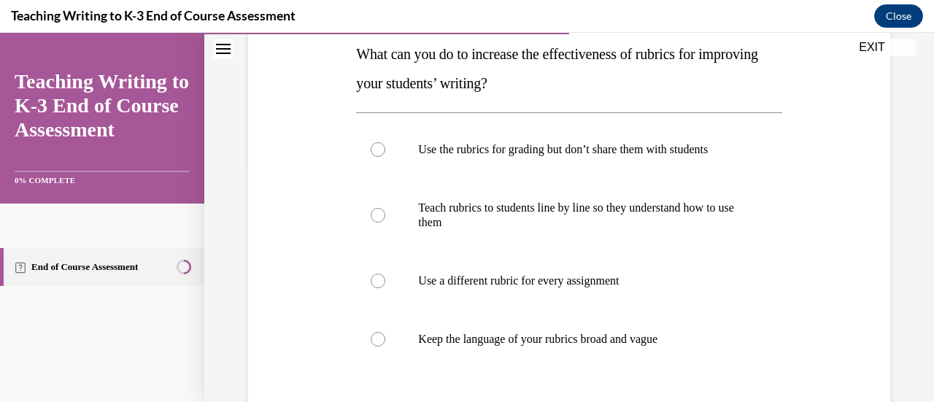
scroll to position [239, 0]
click at [374, 217] on div at bounding box center [378, 214] width 15 height 15
click at [374, 217] on input "Teach rubrics to students line by line so they understand how to use them" at bounding box center [378, 214] width 15 height 15
radio input "true"
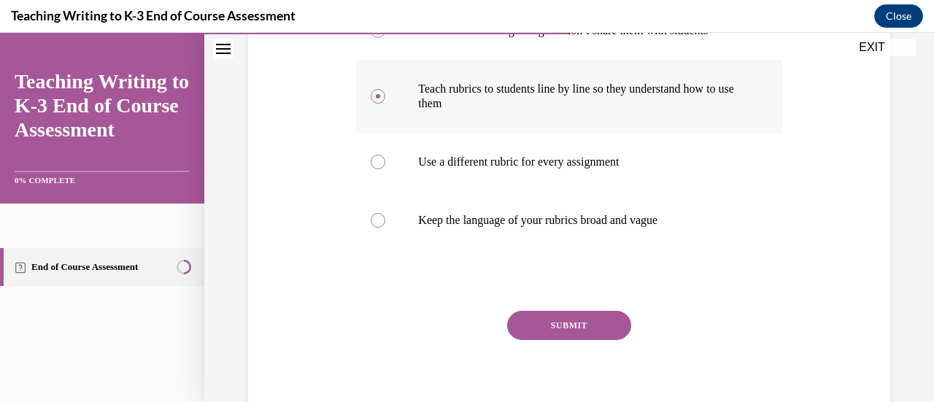
scroll to position [371, 0]
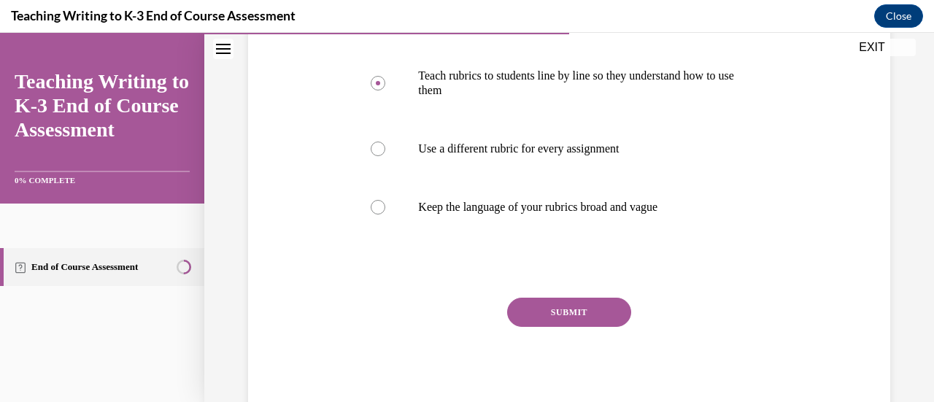
click at [567, 317] on button "SUBMIT" at bounding box center [569, 312] width 124 height 29
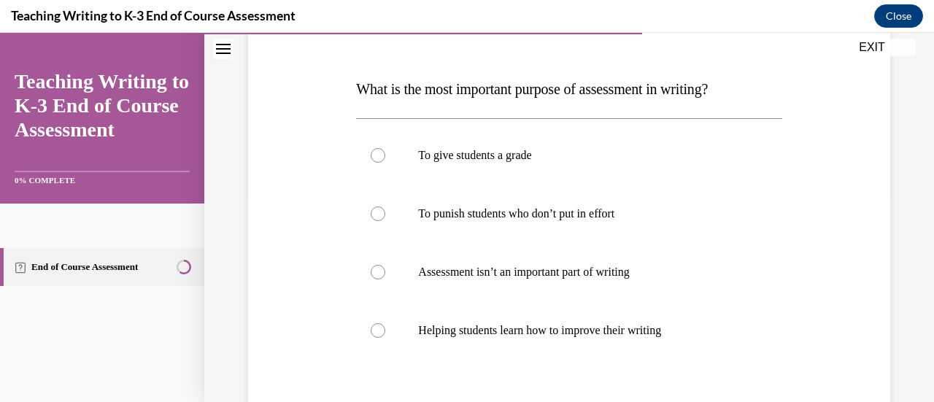
scroll to position [204, 0]
click at [373, 328] on div at bounding box center [378, 329] width 15 height 15
click at [373, 328] on input "Helping students learn how to improve their writing" at bounding box center [378, 329] width 15 height 15
radio input "true"
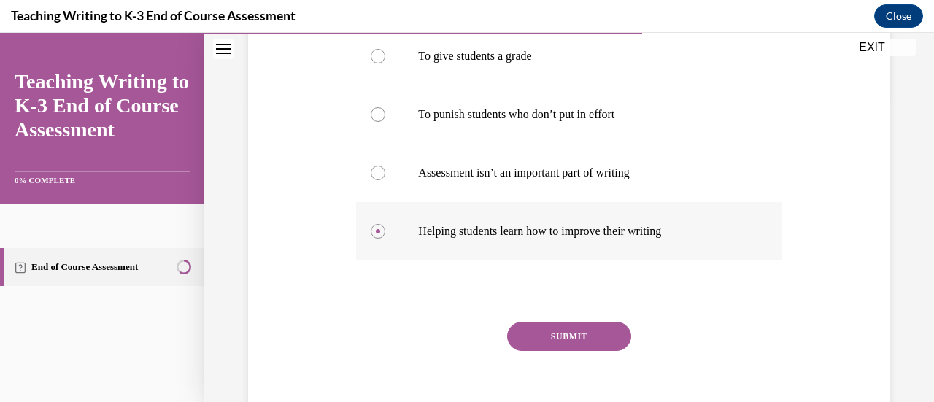
scroll to position [322, 0]
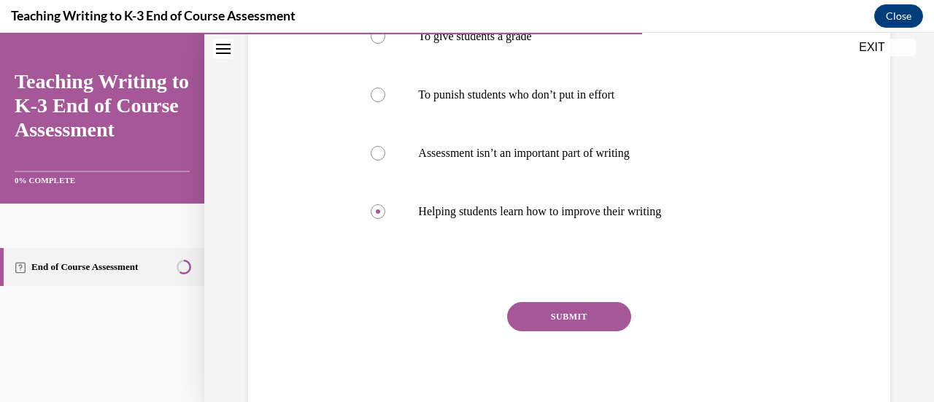
click at [570, 309] on button "SUBMIT" at bounding box center [569, 316] width 124 height 29
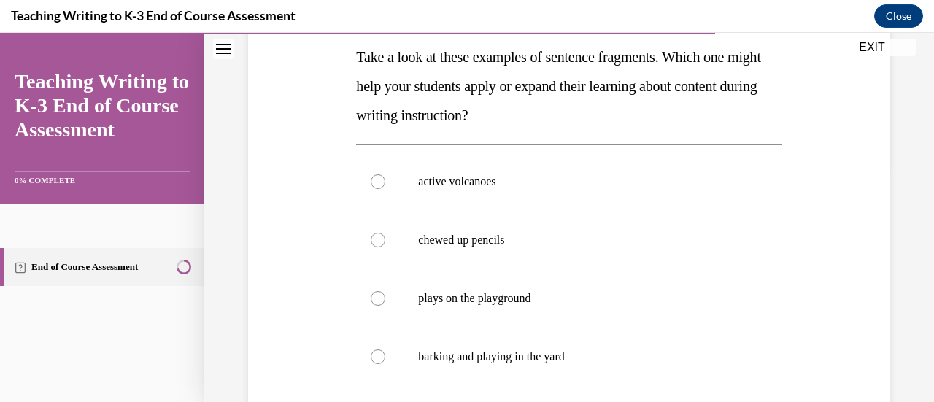
scroll to position [235, 0]
click at [374, 183] on div at bounding box center [378, 182] width 15 height 15
click at [374, 183] on input "active volcanoes" at bounding box center [378, 182] width 15 height 15
radio input "true"
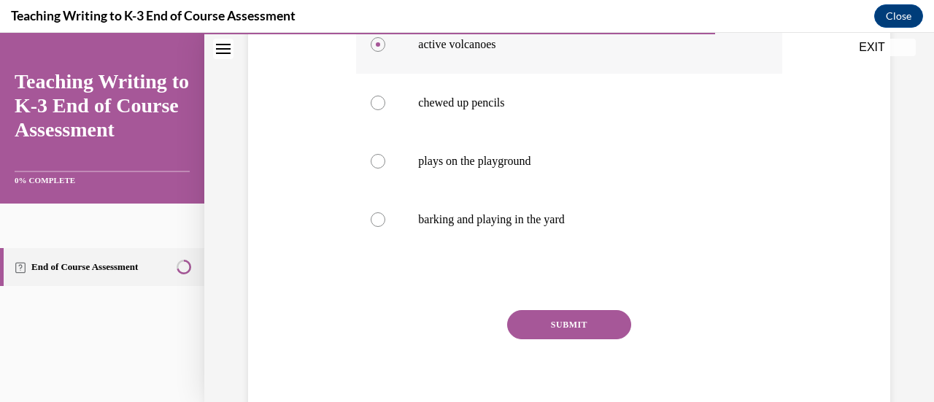
scroll to position [382, 0]
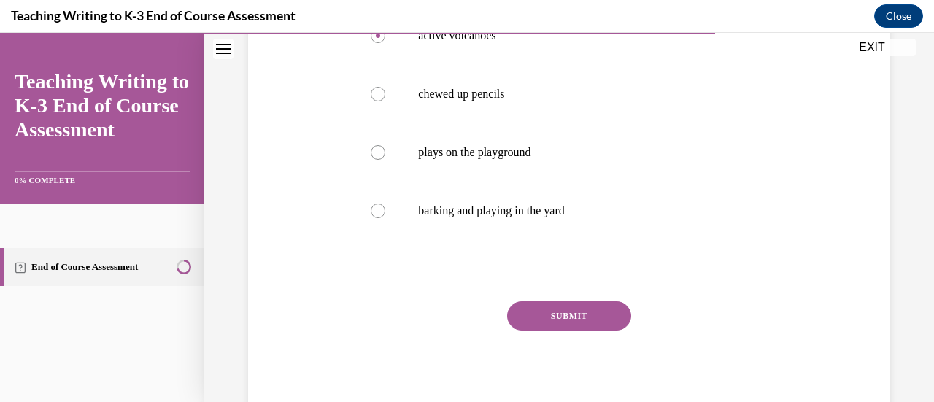
click at [553, 313] on button "SUBMIT" at bounding box center [569, 315] width 124 height 29
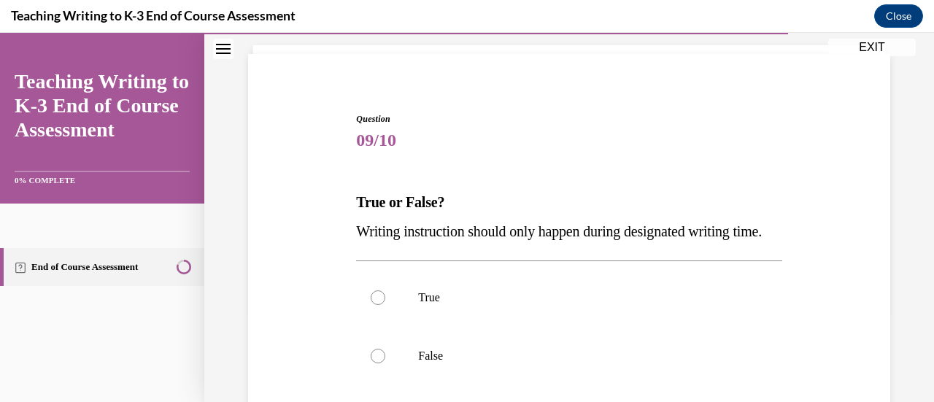
scroll to position [133, 0]
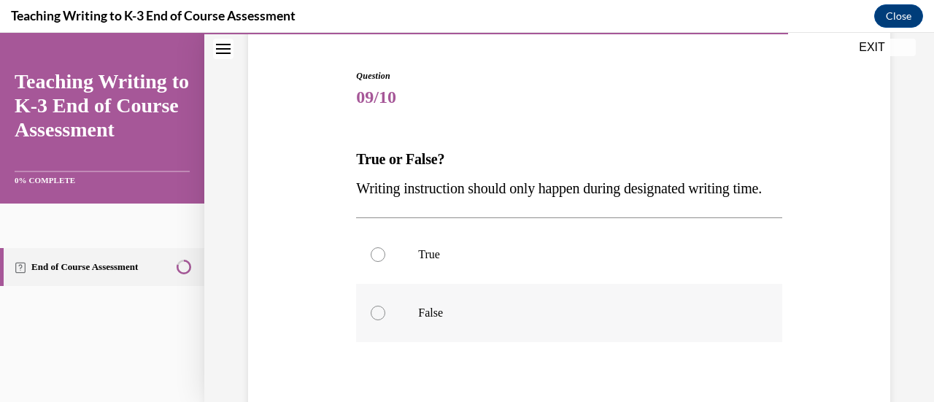
click at [374, 320] on div at bounding box center [378, 313] width 15 height 15
click at [374, 320] on input "False" at bounding box center [378, 313] width 15 height 15
radio input "true"
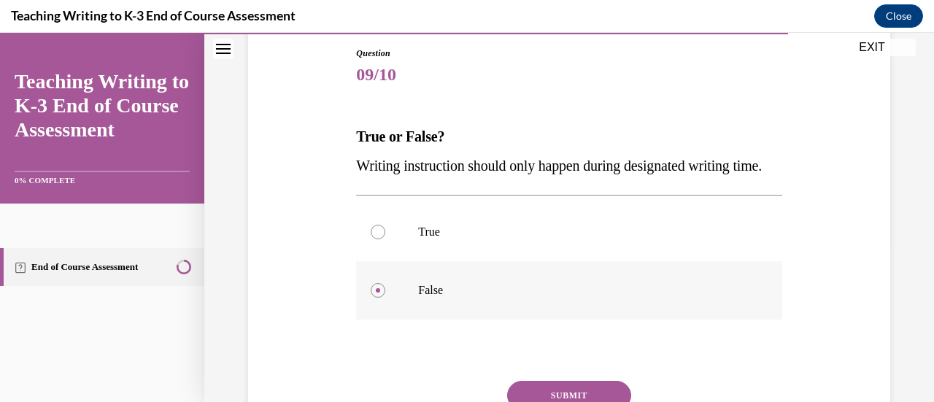
scroll to position [268, 0]
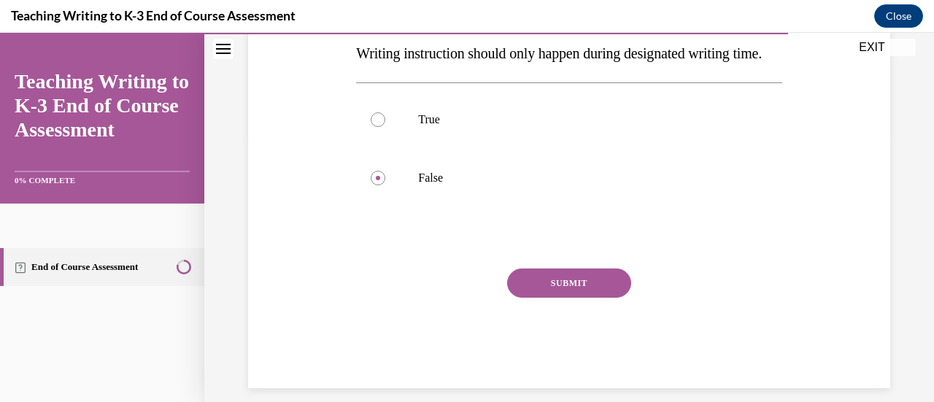
click at [568, 298] on button "SUBMIT" at bounding box center [569, 282] width 124 height 29
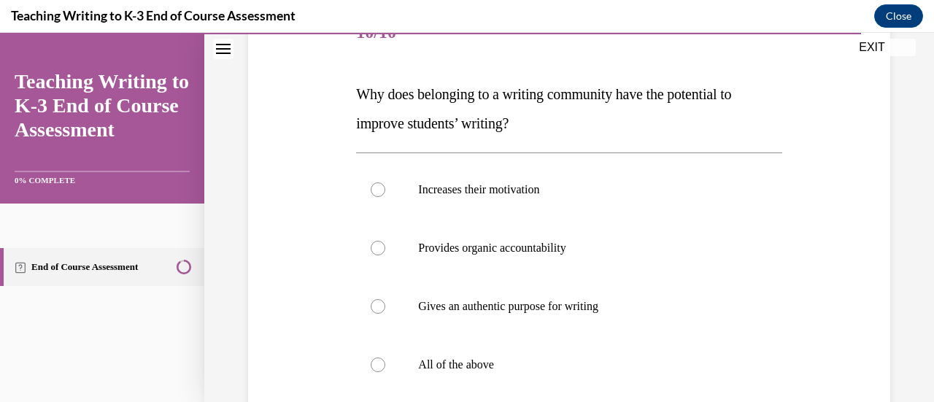
scroll to position [198, 0]
click at [376, 363] on div at bounding box center [378, 365] width 15 height 15
click at [376, 363] on input "All of the above" at bounding box center [378, 365] width 15 height 15
radio input "true"
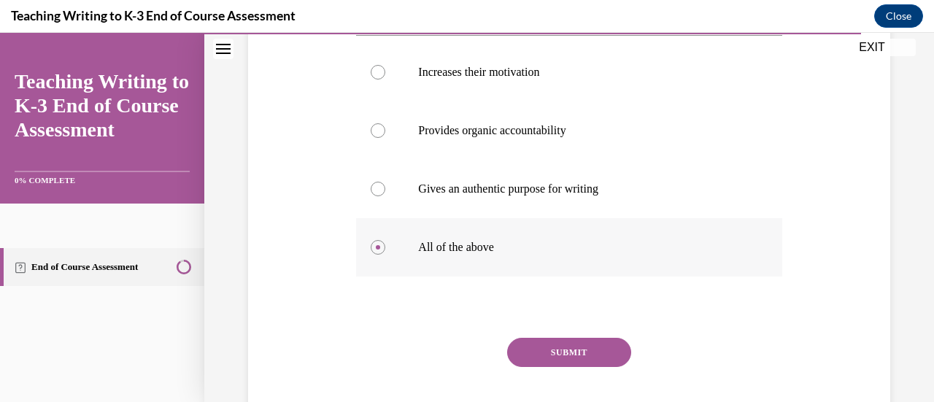
scroll to position [317, 0]
click at [568, 349] on button "SUBMIT" at bounding box center [569, 351] width 124 height 29
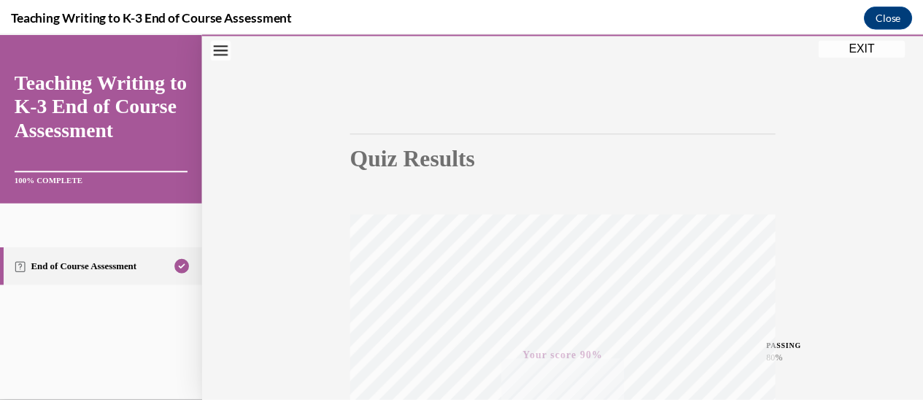
scroll to position [0, 0]
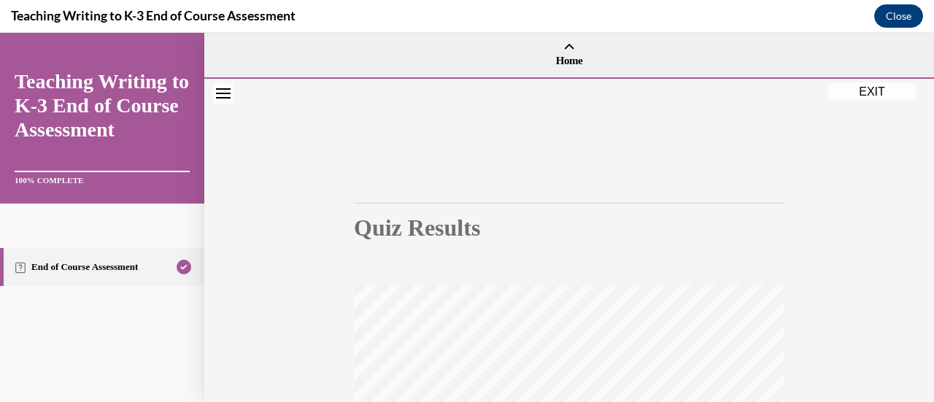
click at [871, 88] on button "EXIT" at bounding box center [872, 92] width 88 height 18
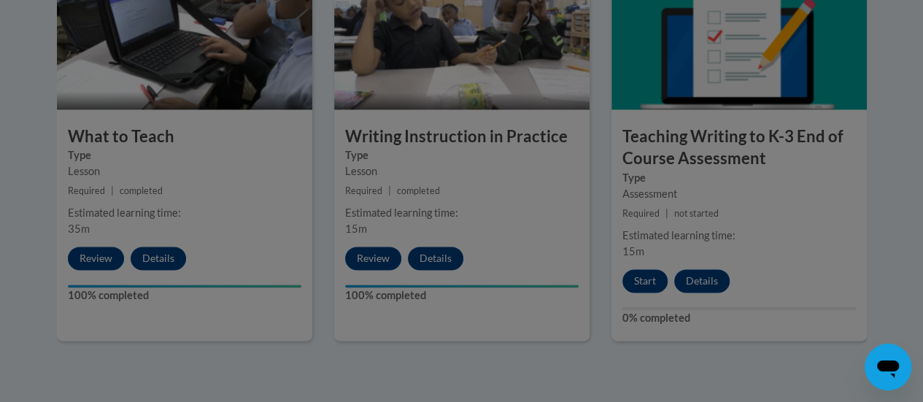
scroll to position [930, 0]
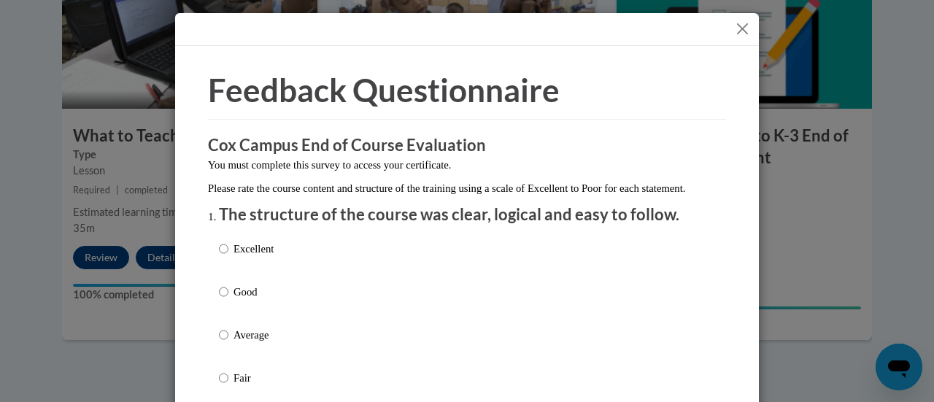
click at [737, 24] on button "Close" at bounding box center [742, 29] width 18 height 18
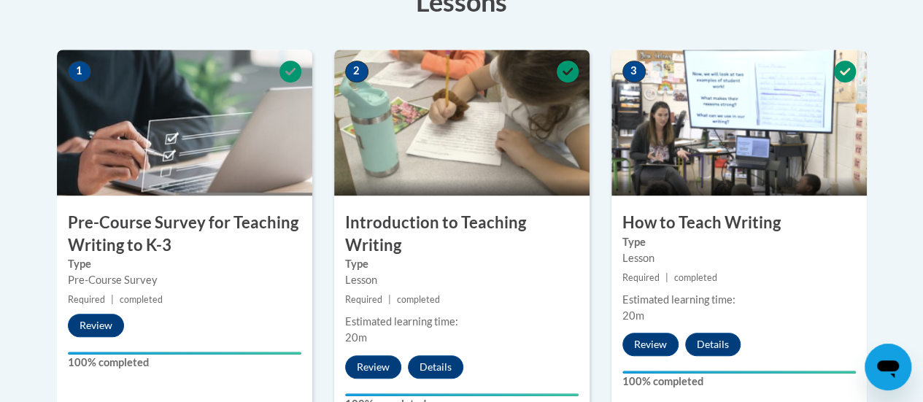
scroll to position [0, 0]
